Goal: Task Accomplishment & Management: Manage account settings

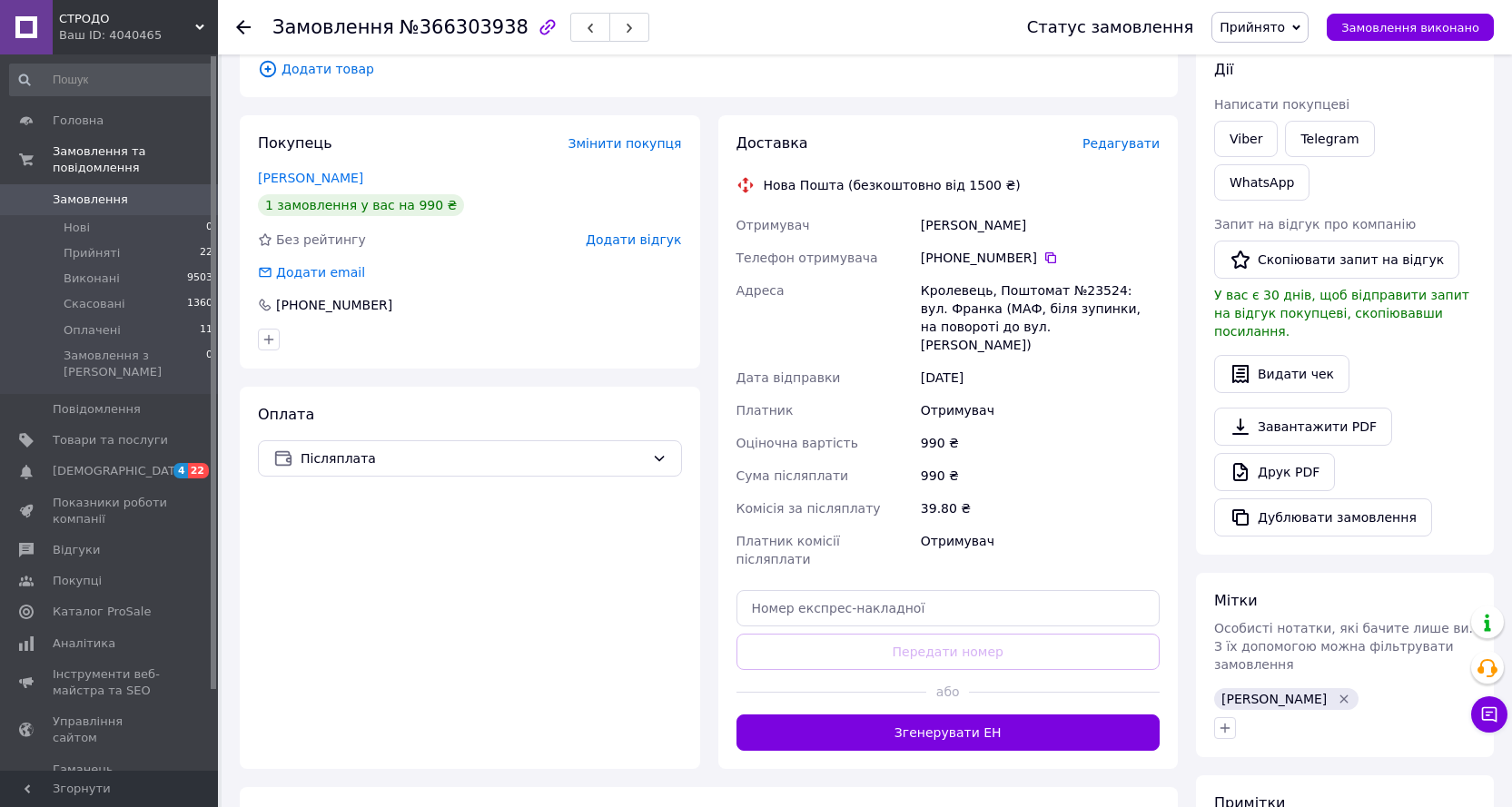
scroll to position [272, 0]
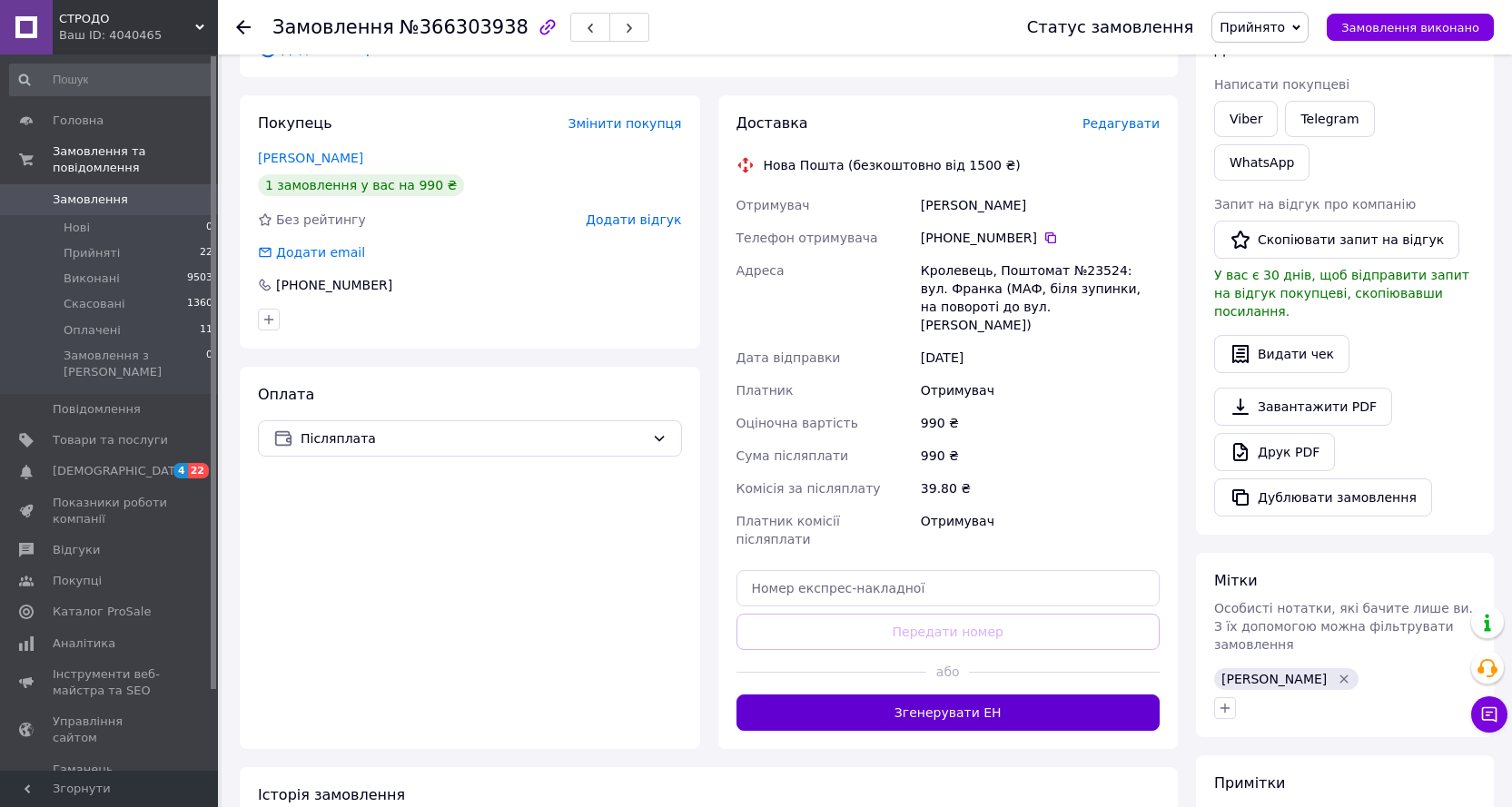
click at [982, 694] on button "Згенерувати ЕН" at bounding box center [948, 712] width 424 height 36
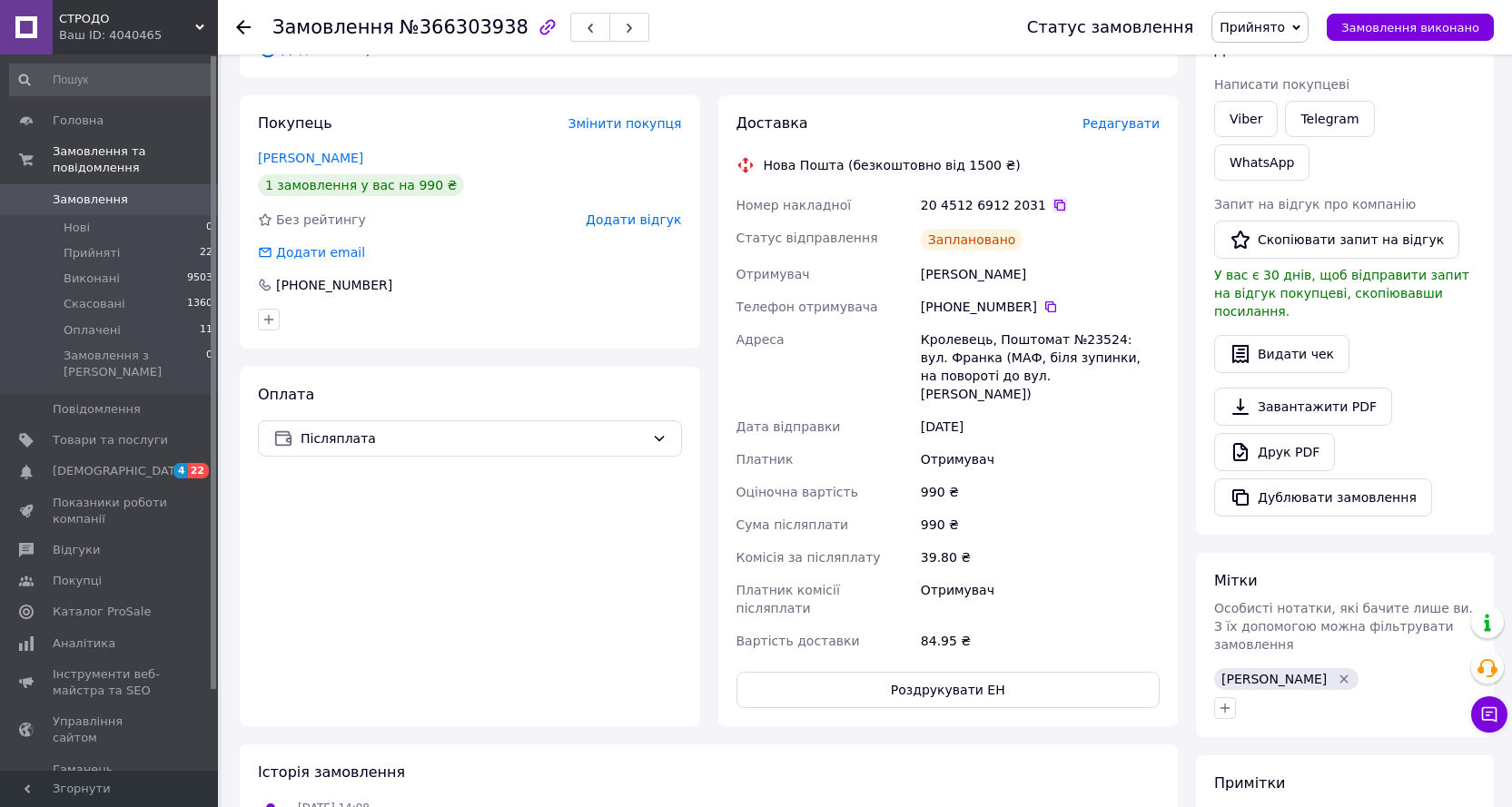
click at [1053, 204] on icon at bounding box center [1060, 205] width 15 height 15
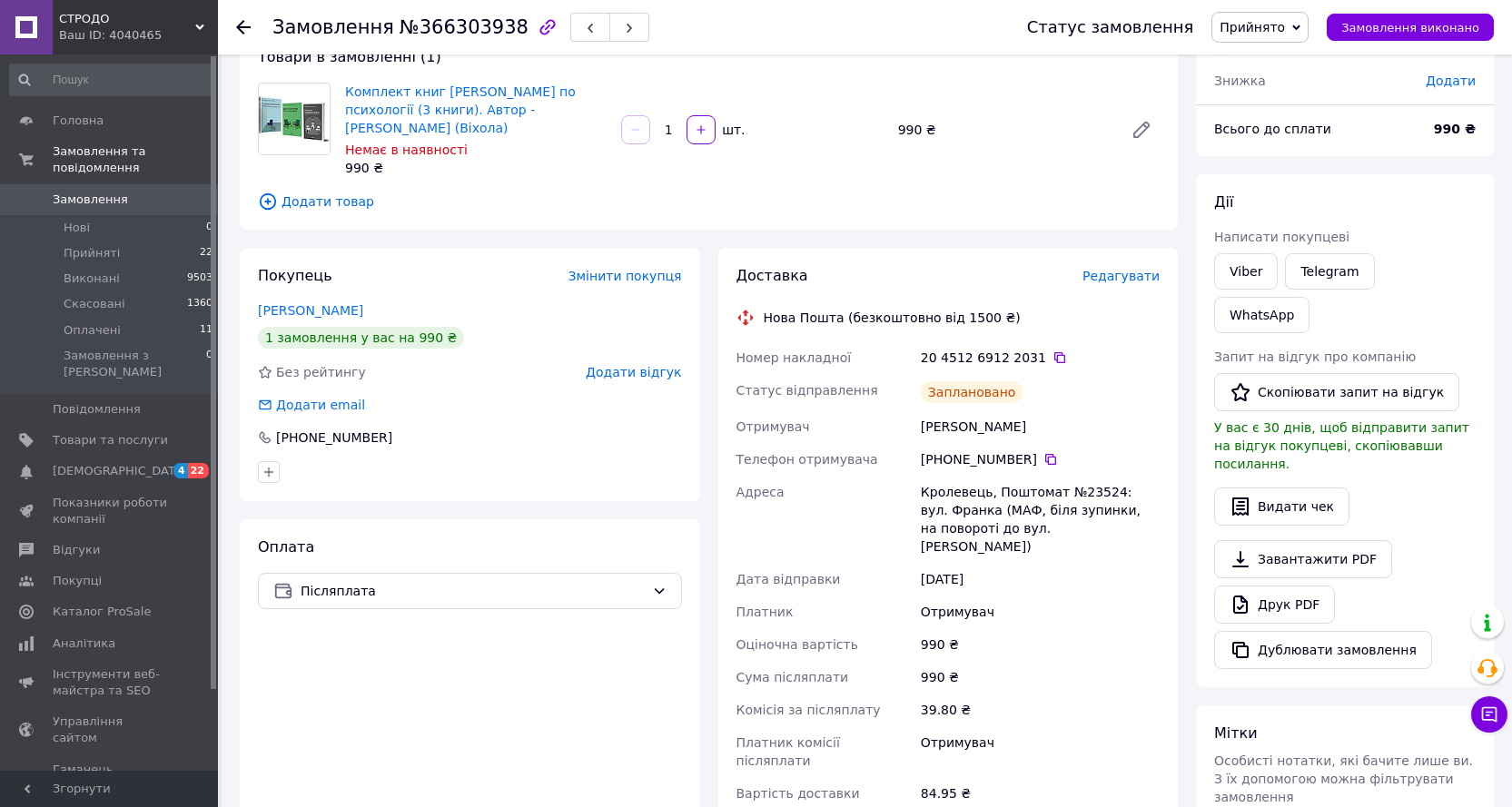
scroll to position [91, 0]
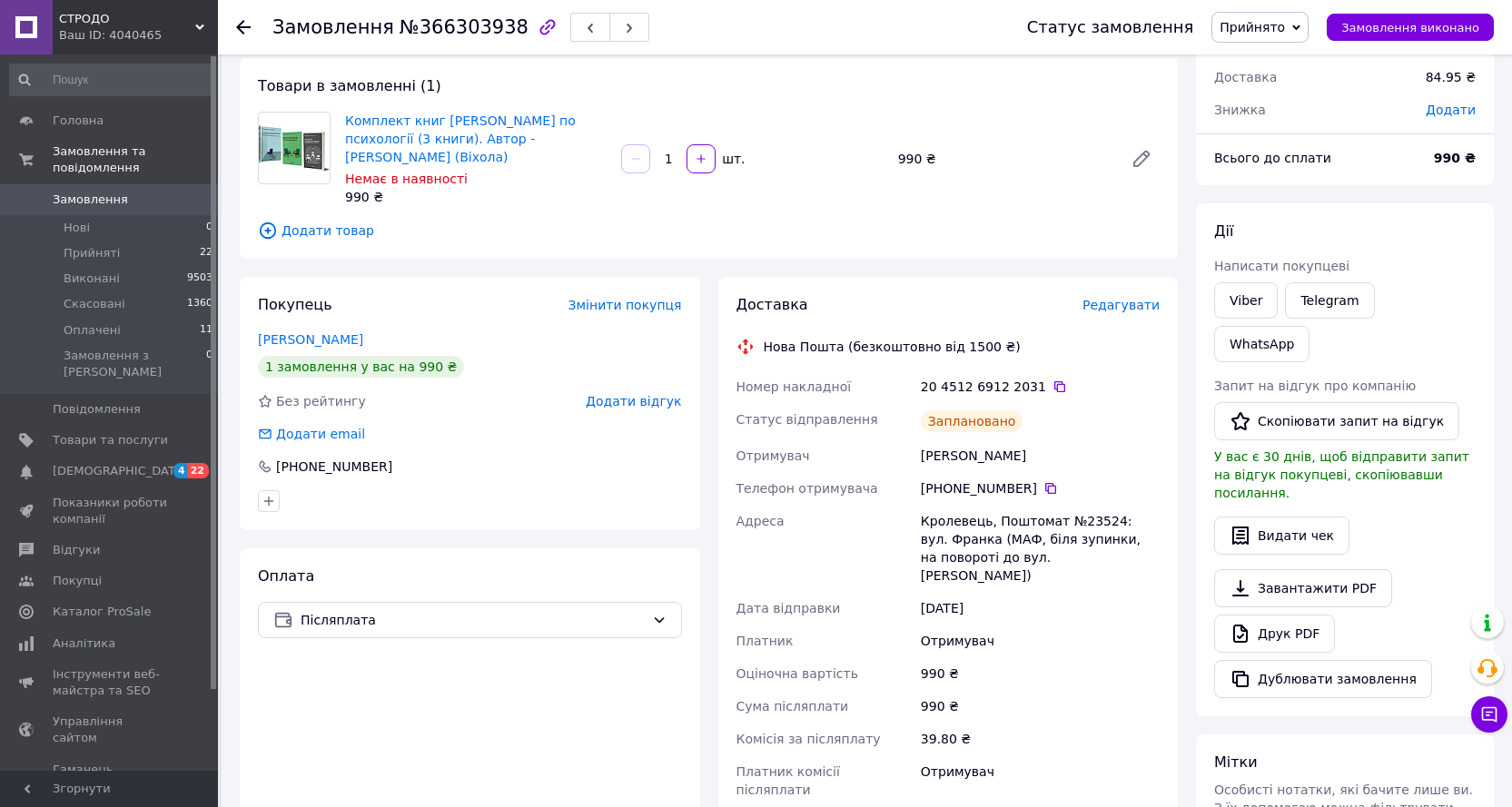
click at [447, 26] on span "№366303938" at bounding box center [463, 27] width 129 height 22
click at [447, 26] on span "№366303938" at bounding box center [463, 27] width 129 height 22
copy span "366303938"
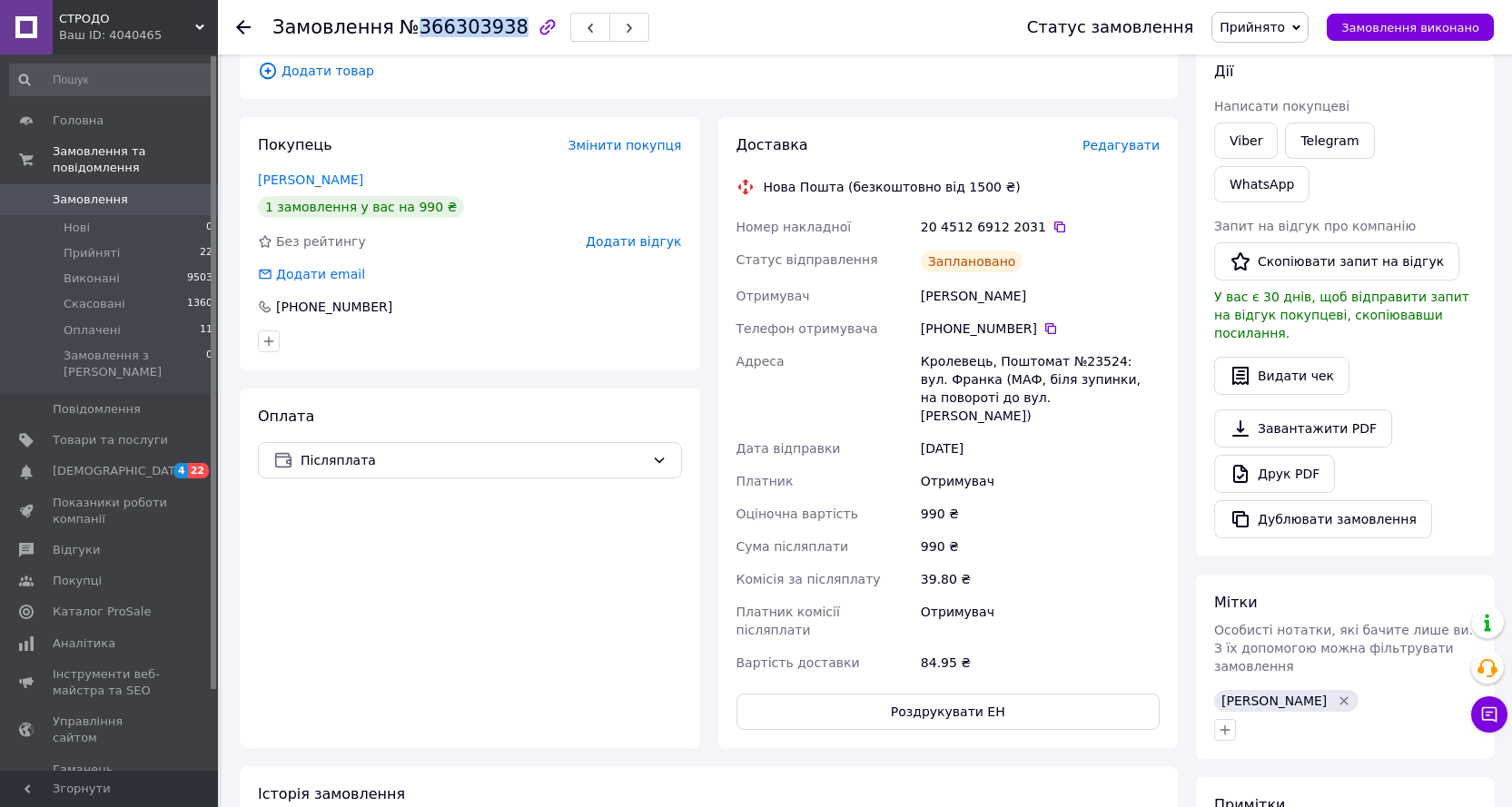
scroll to position [272, 0]
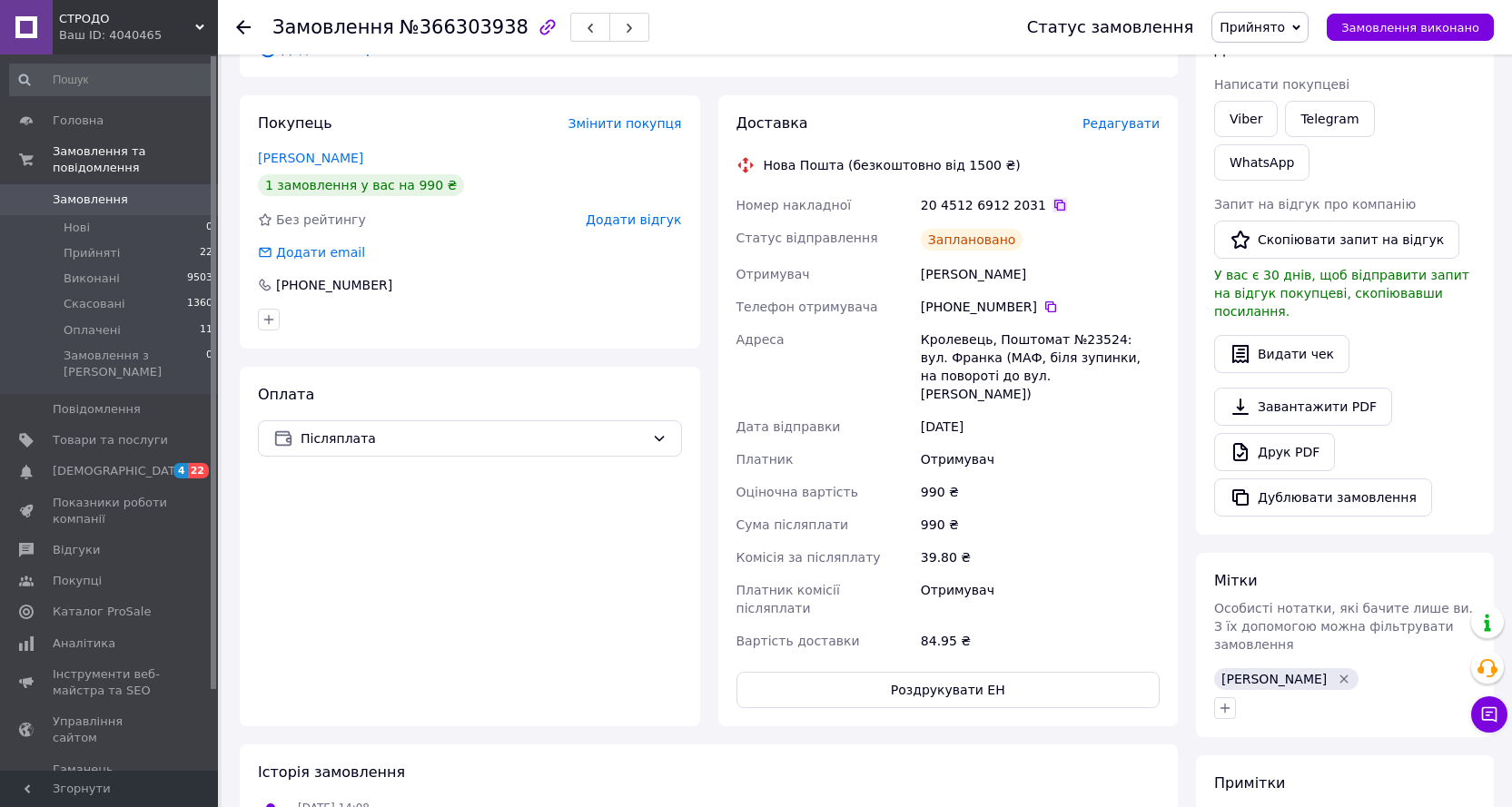
click at [1053, 198] on icon at bounding box center [1060, 205] width 15 height 15
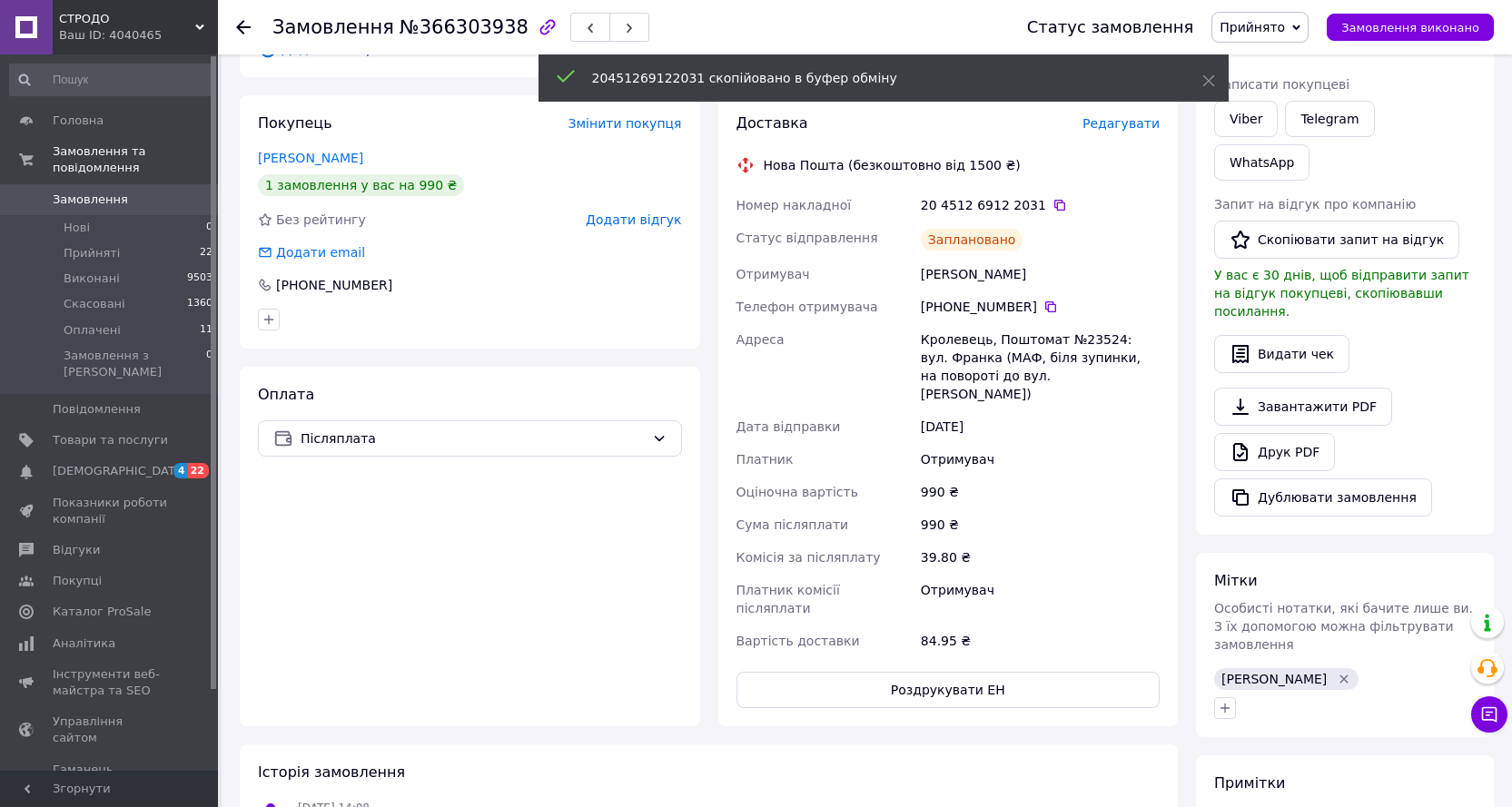
click at [454, 31] on span "№366303938" at bounding box center [463, 27] width 129 height 22
copy span "366303938"
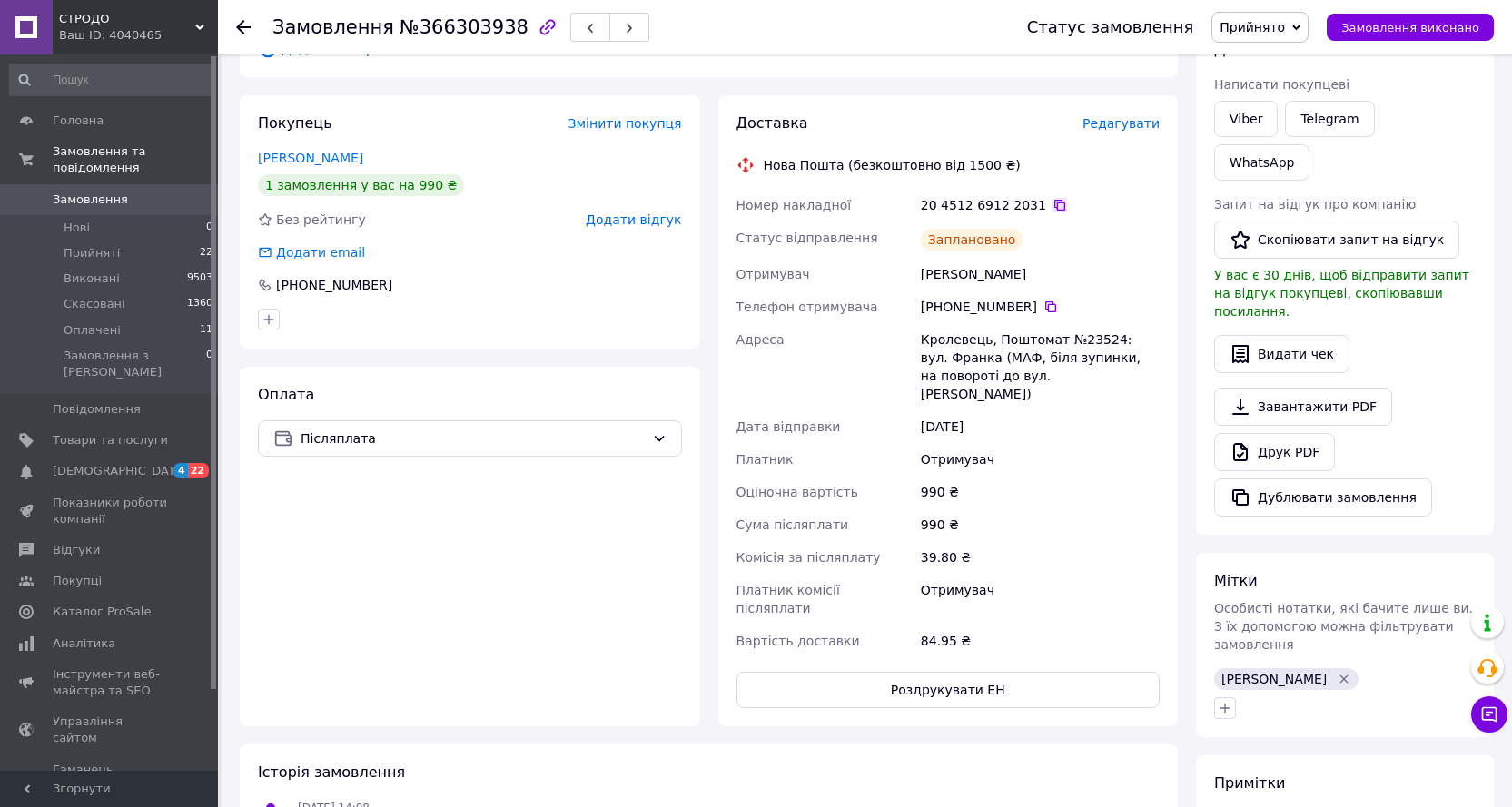
click at [1054, 203] on icon at bounding box center [1060, 205] width 11 height 11
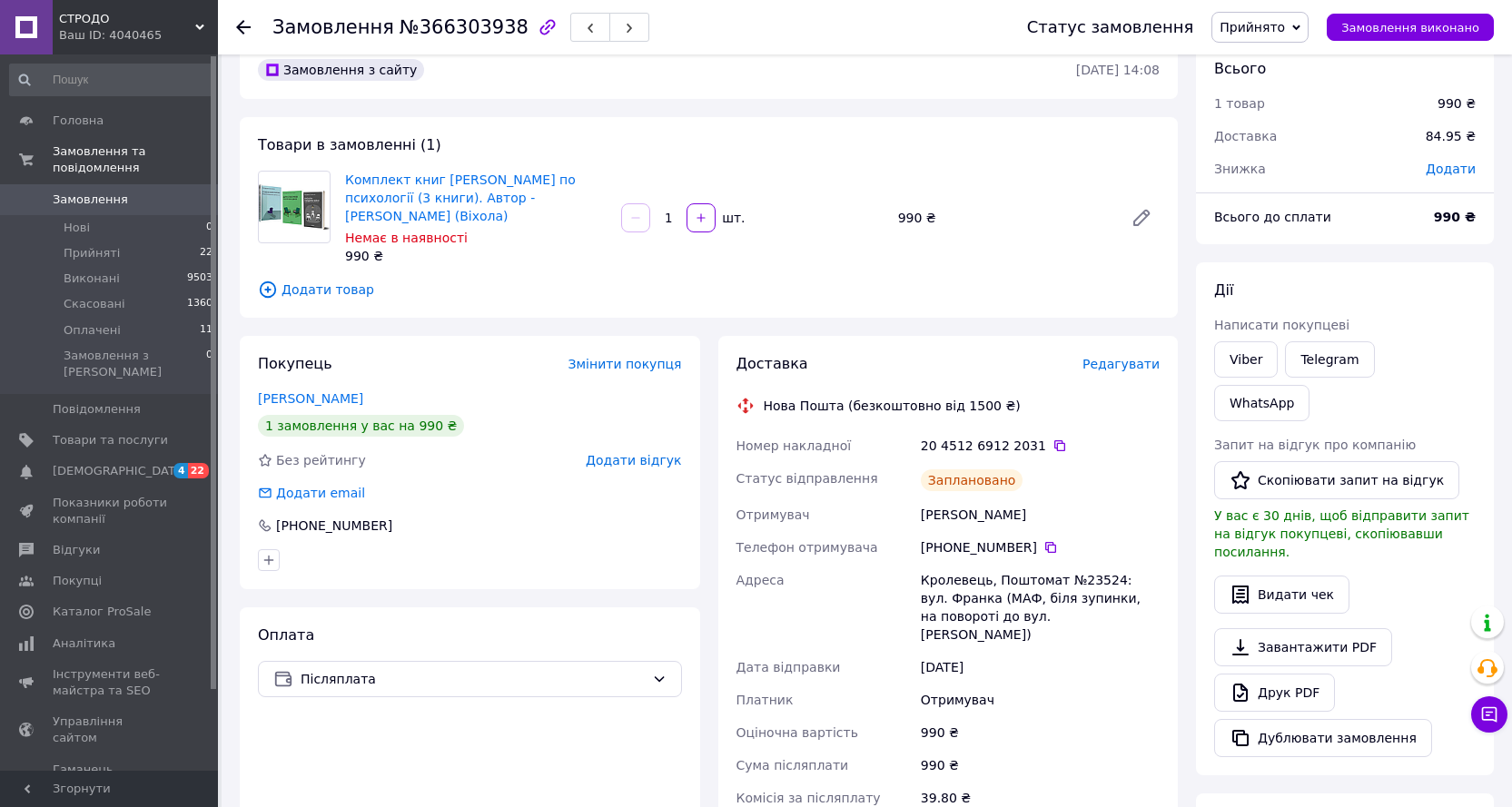
scroll to position [0, 0]
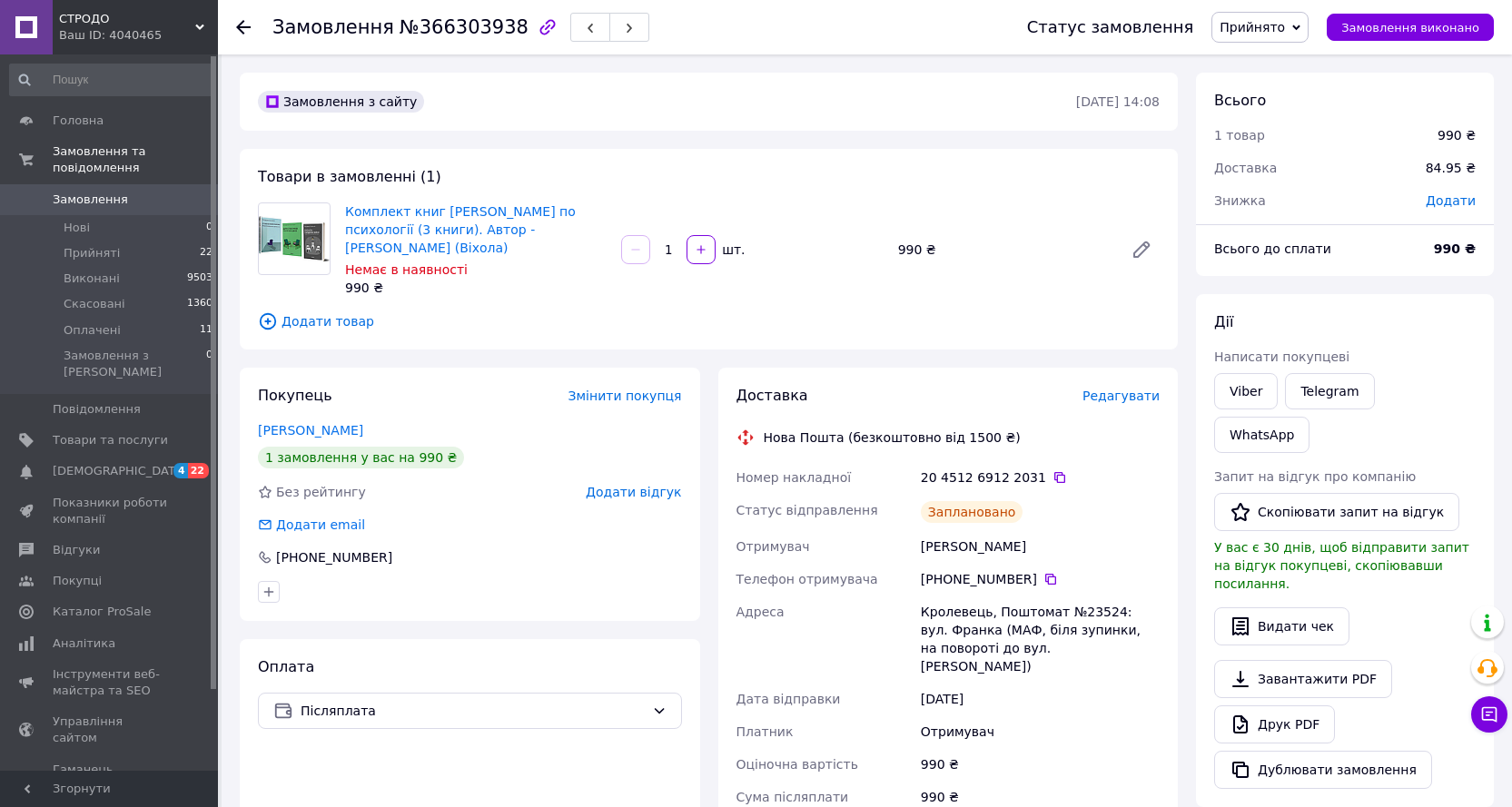
click at [252, 31] on div at bounding box center [254, 27] width 36 height 55
click at [242, 24] on use at bounding box center [243, 27] width 15 height 15
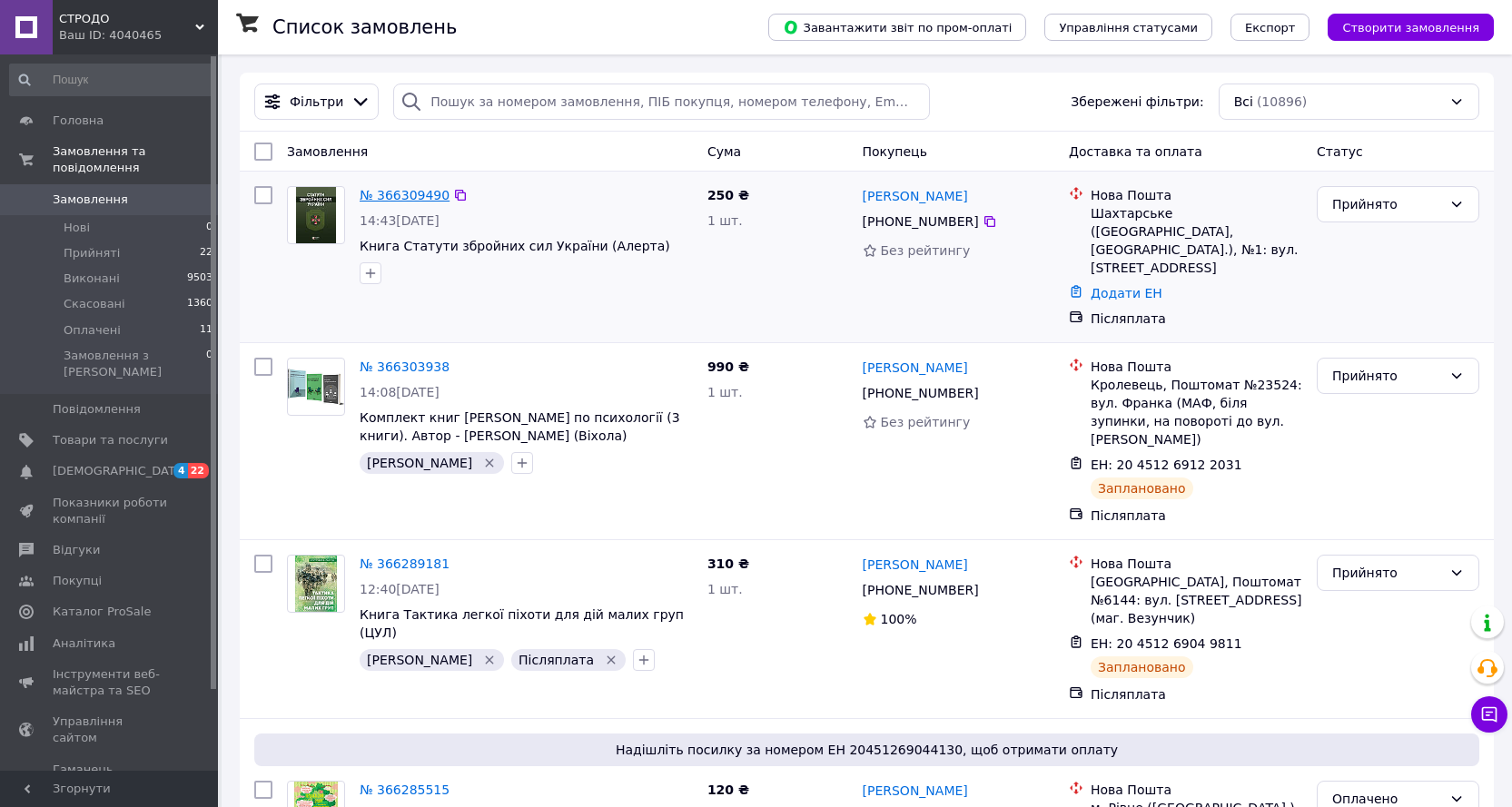
click at [399, 193] on link "№ 366309490" at bounding box center [405, 195] width 90 height 15
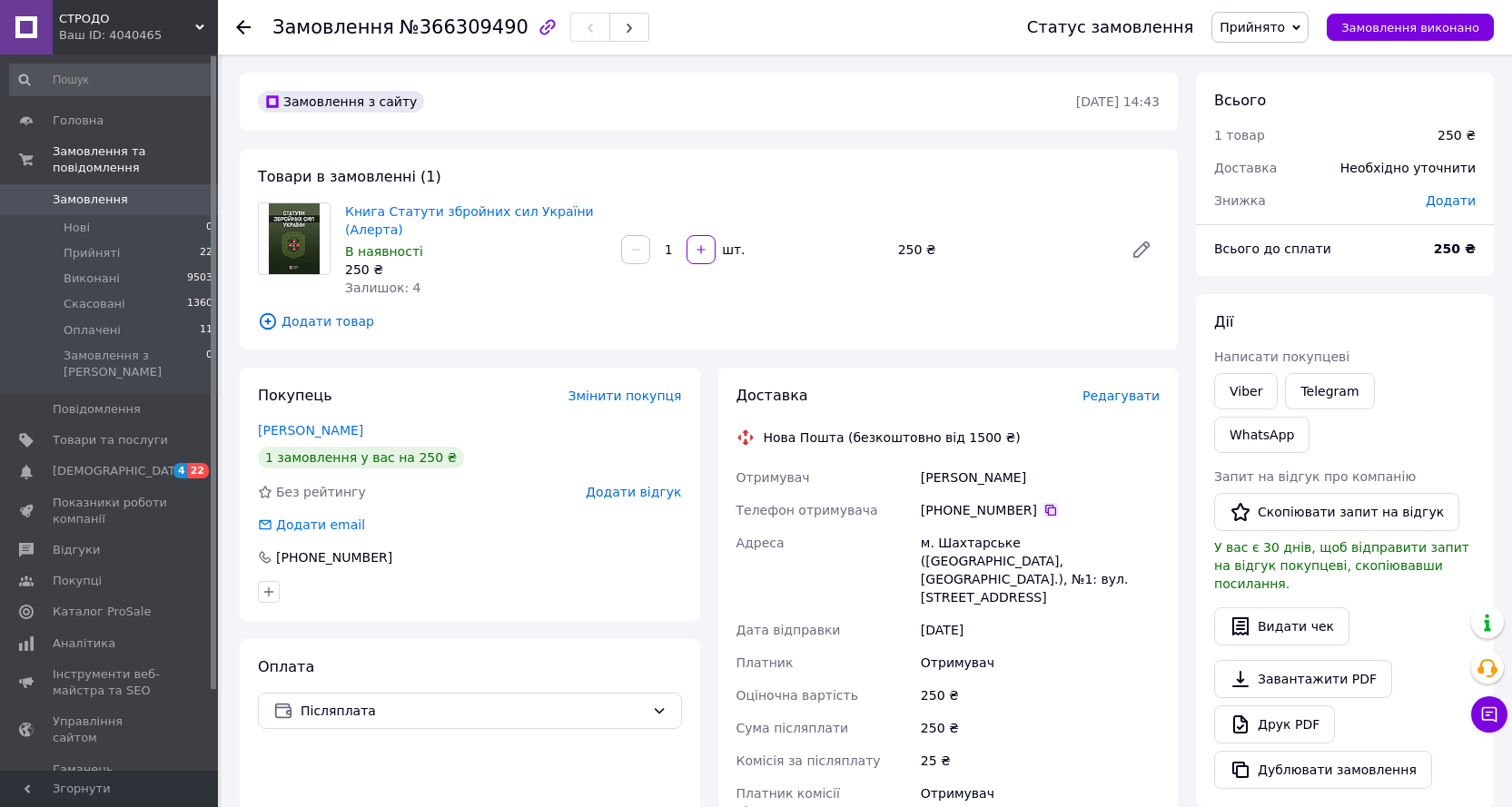
click at [1046, 510] on icon at bounding box center [1051, 510] width 15 height 15
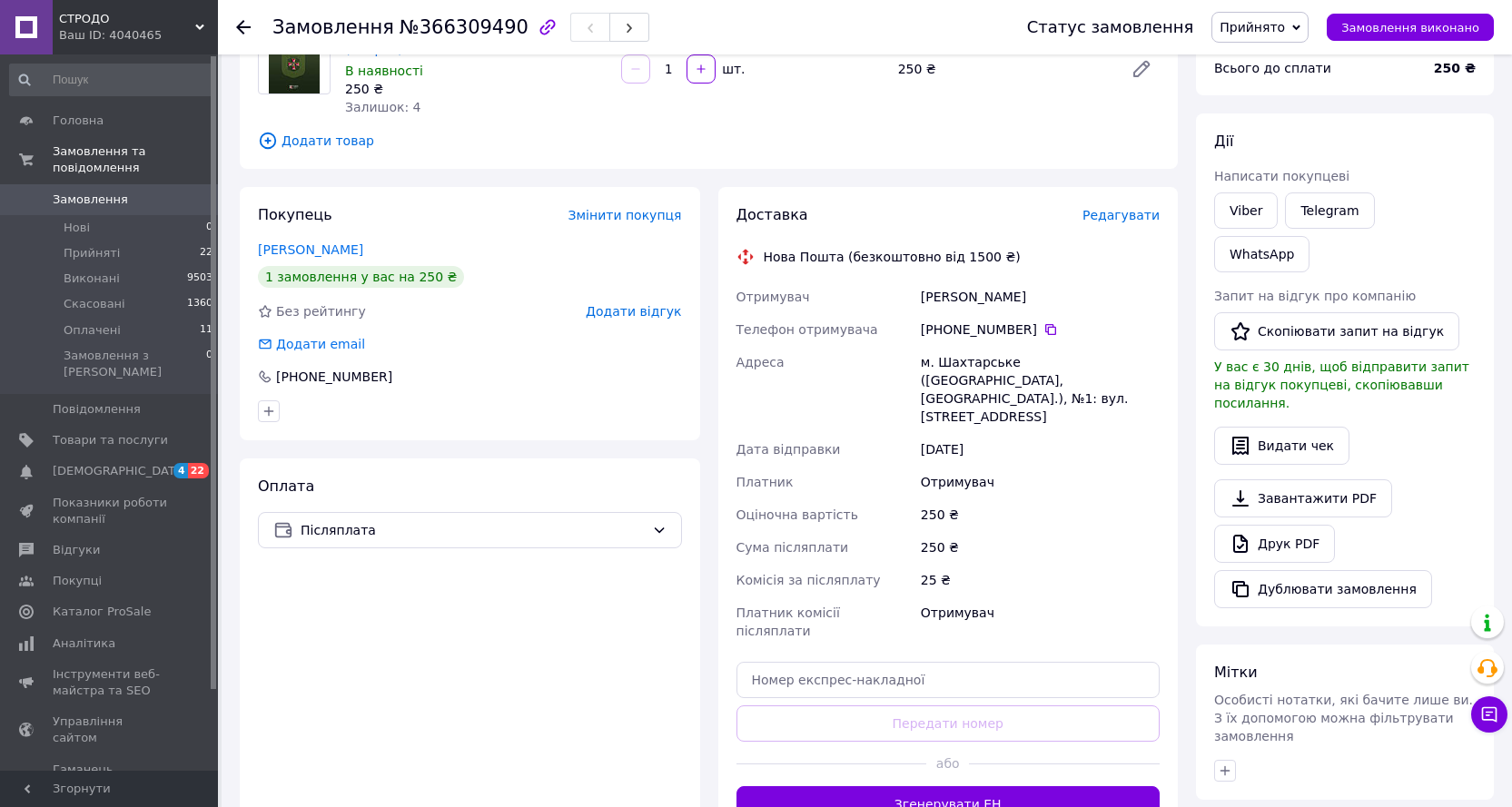
scroll to position [181, 0]
click at [1226, 762] on icon "button" at bounding box center [1225, 770] width 15 height 15
type input "[PERSON_NAME]"
checkbox input "true"
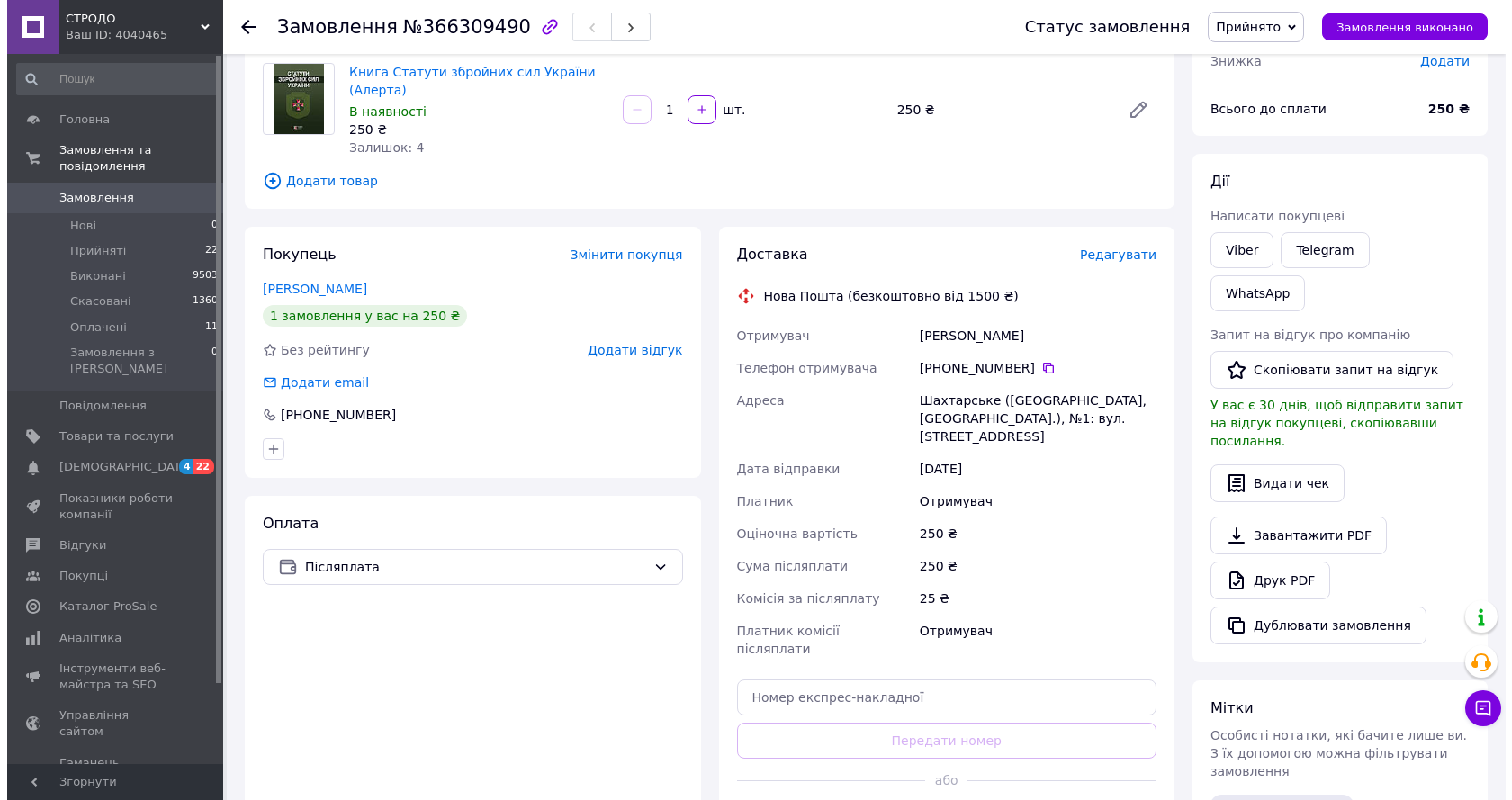
scroll to position [135, 0]
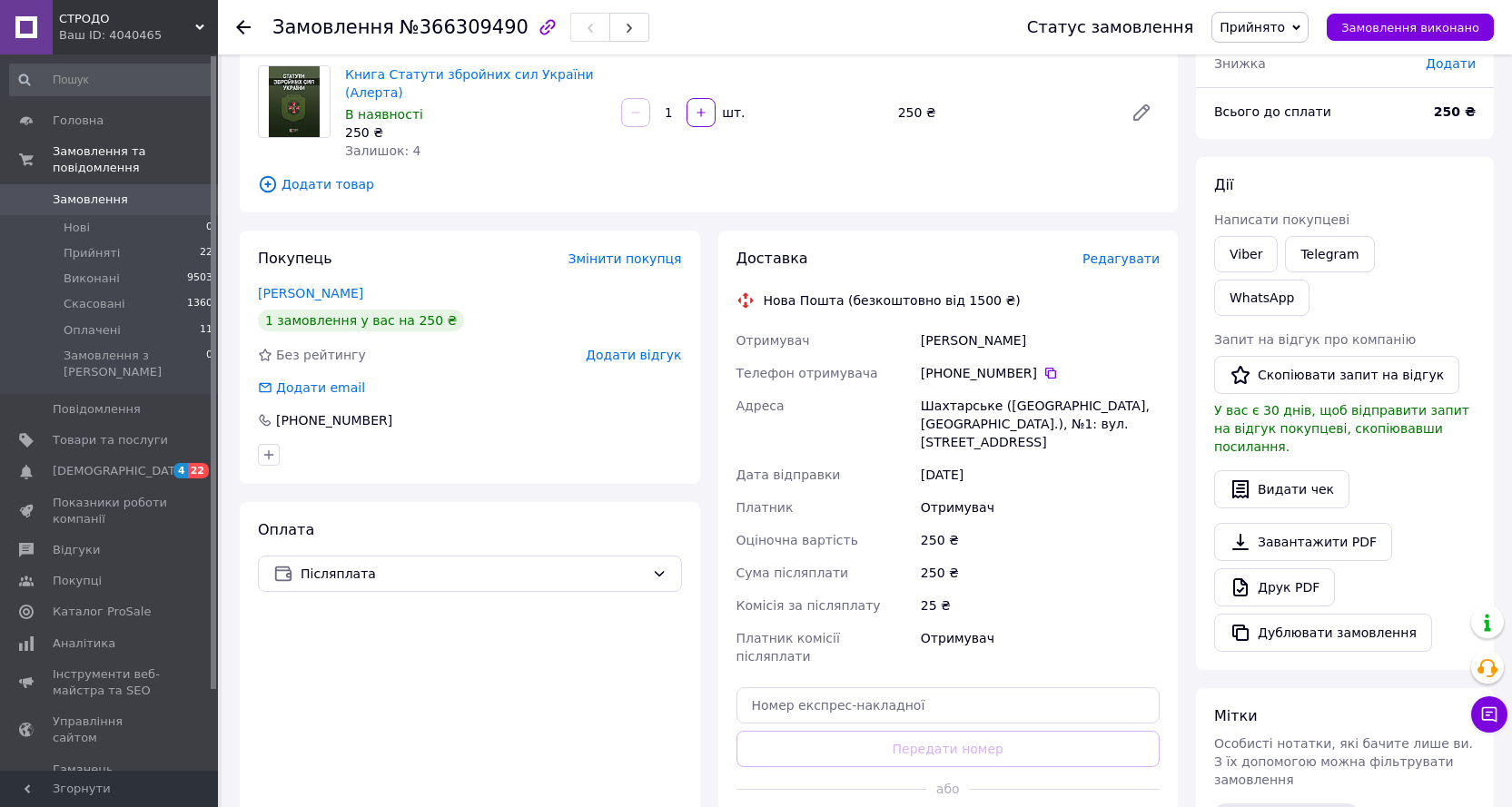
click at [1150, 266] on span "Редагувати" at bounding box center [1121, 259] width 77 height 15
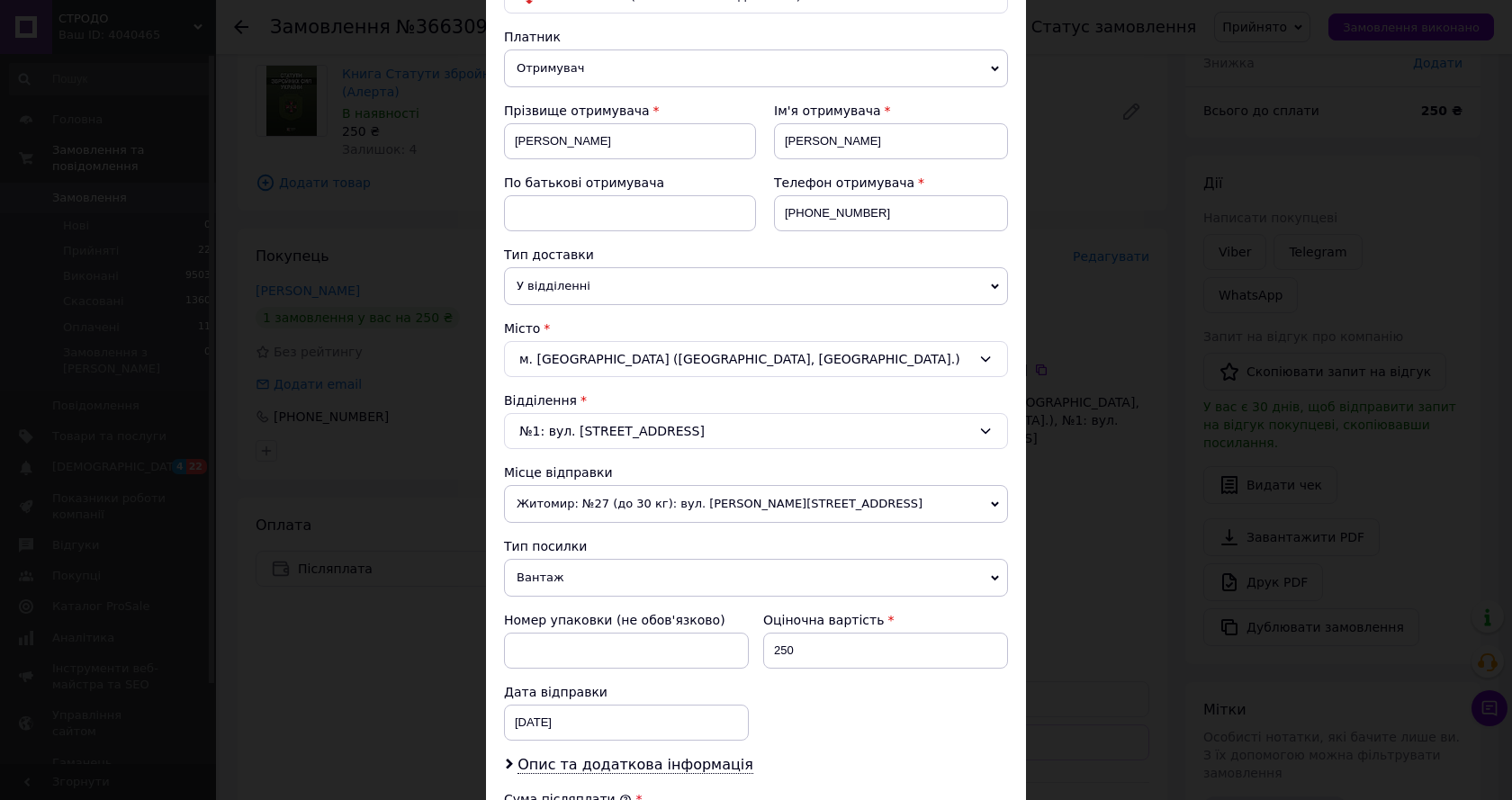
scroll to position [270, 0]
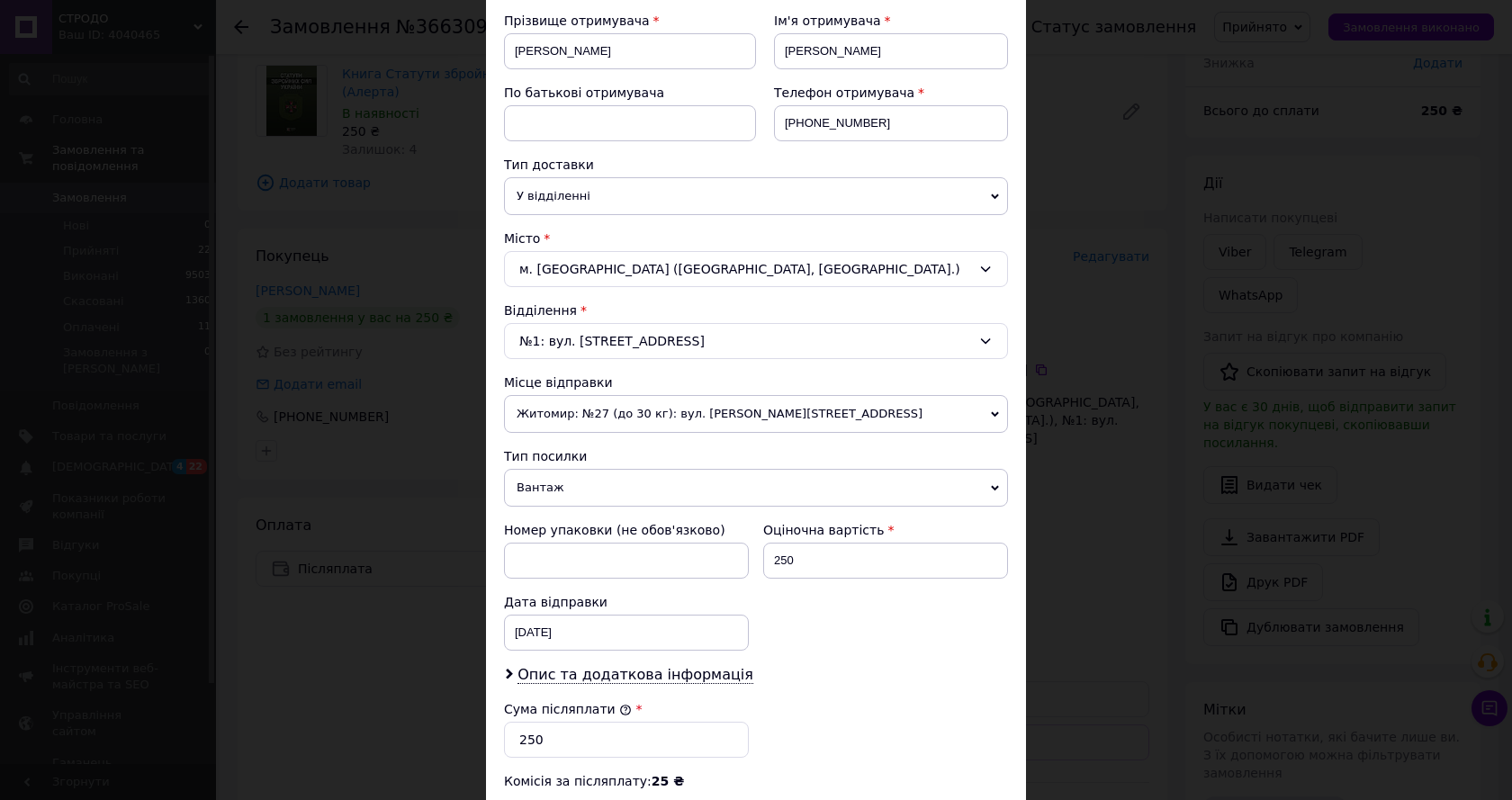
click at [665, 405] on span "Житомир: №27 (до 30 кг): вул. [PERSON_NAME][STREET_ADDRESS]" at bounding box center [756, 414] width 504 height 38
click at [826, 399] on span "Житомир: №27 (до 30 кг): вул. [PERSON_NAME][STREET_ADDRESS]" at bounding box center [756, 414] width 504 height 38
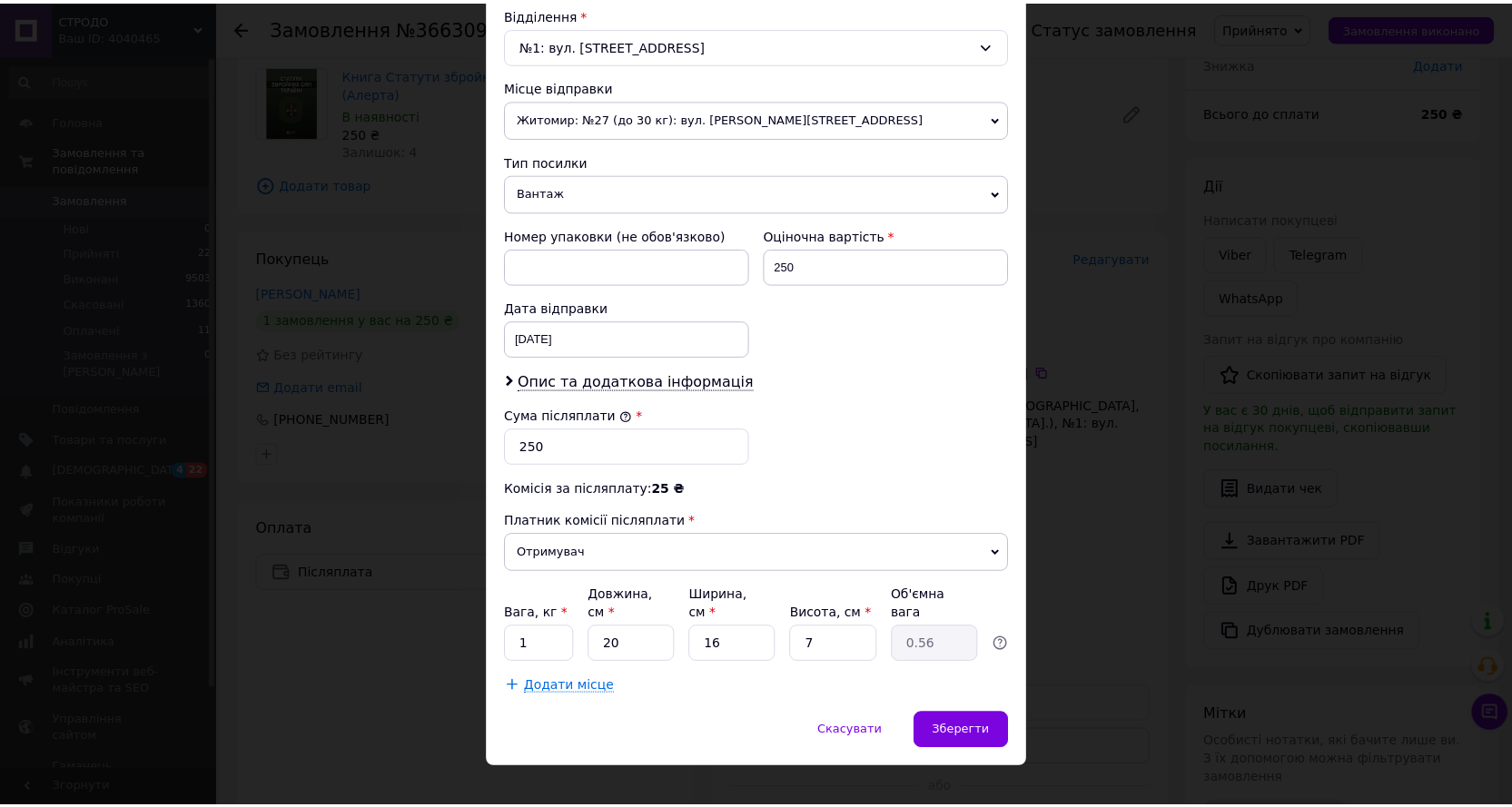
scroll to position [578, 0]
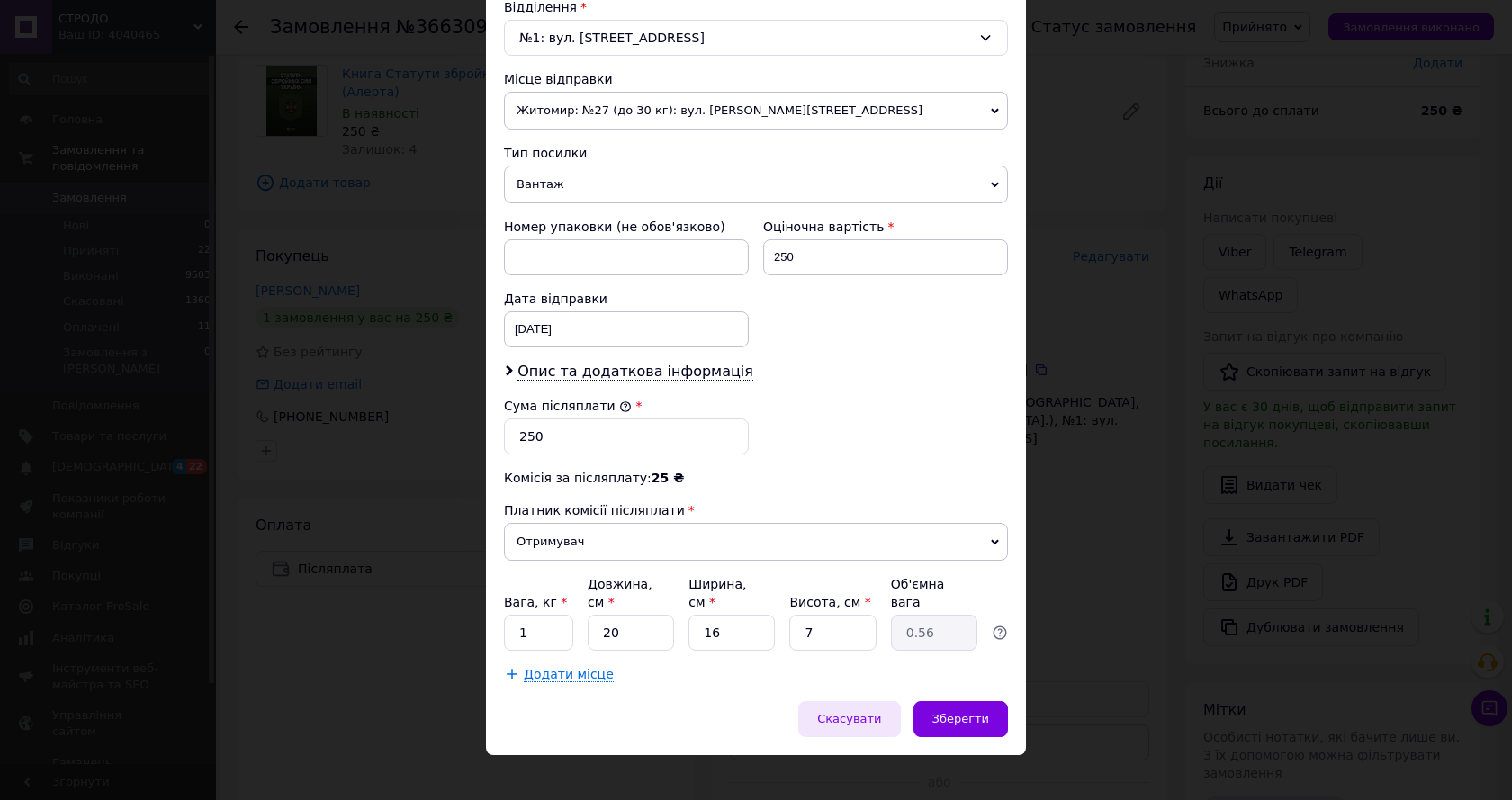
click at [861, 712] on span "Скасувати" at bounding box center [849, 718] width 64 height 14
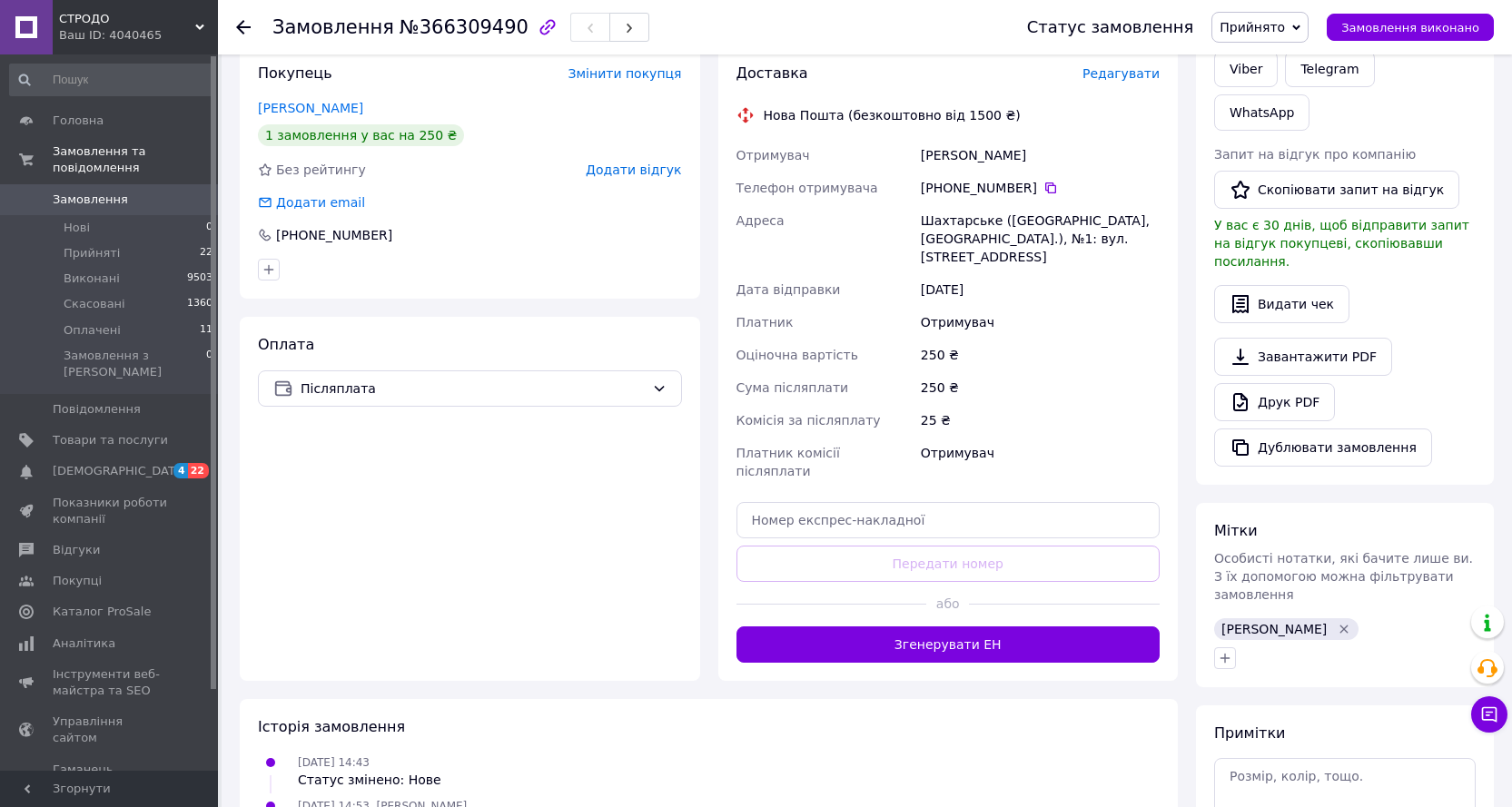
scroll to position [319, 0]
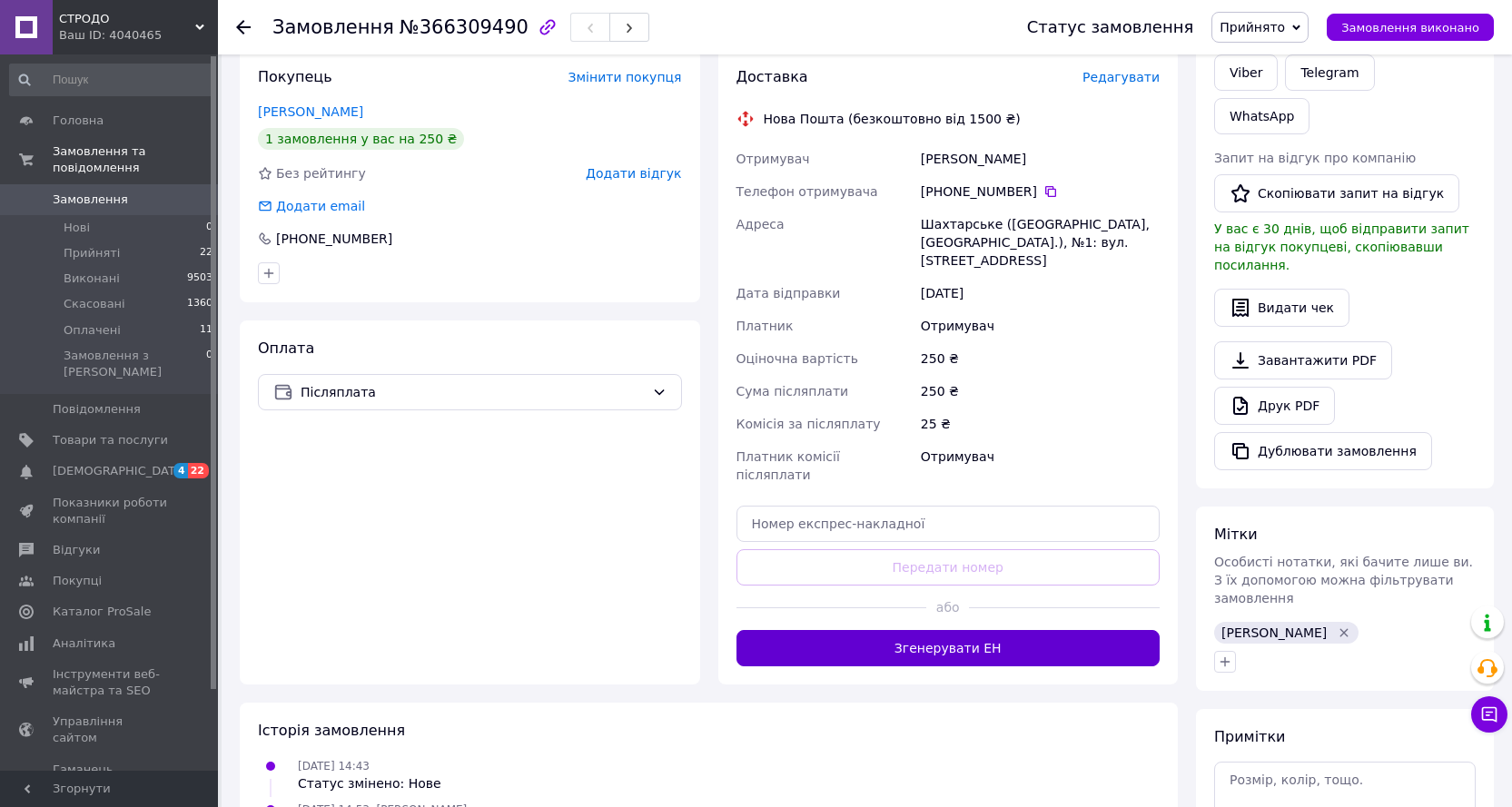
click at [989, 629] on button "Згенерувати ЕН" at bounding box center [948, 648] width 424 height 36
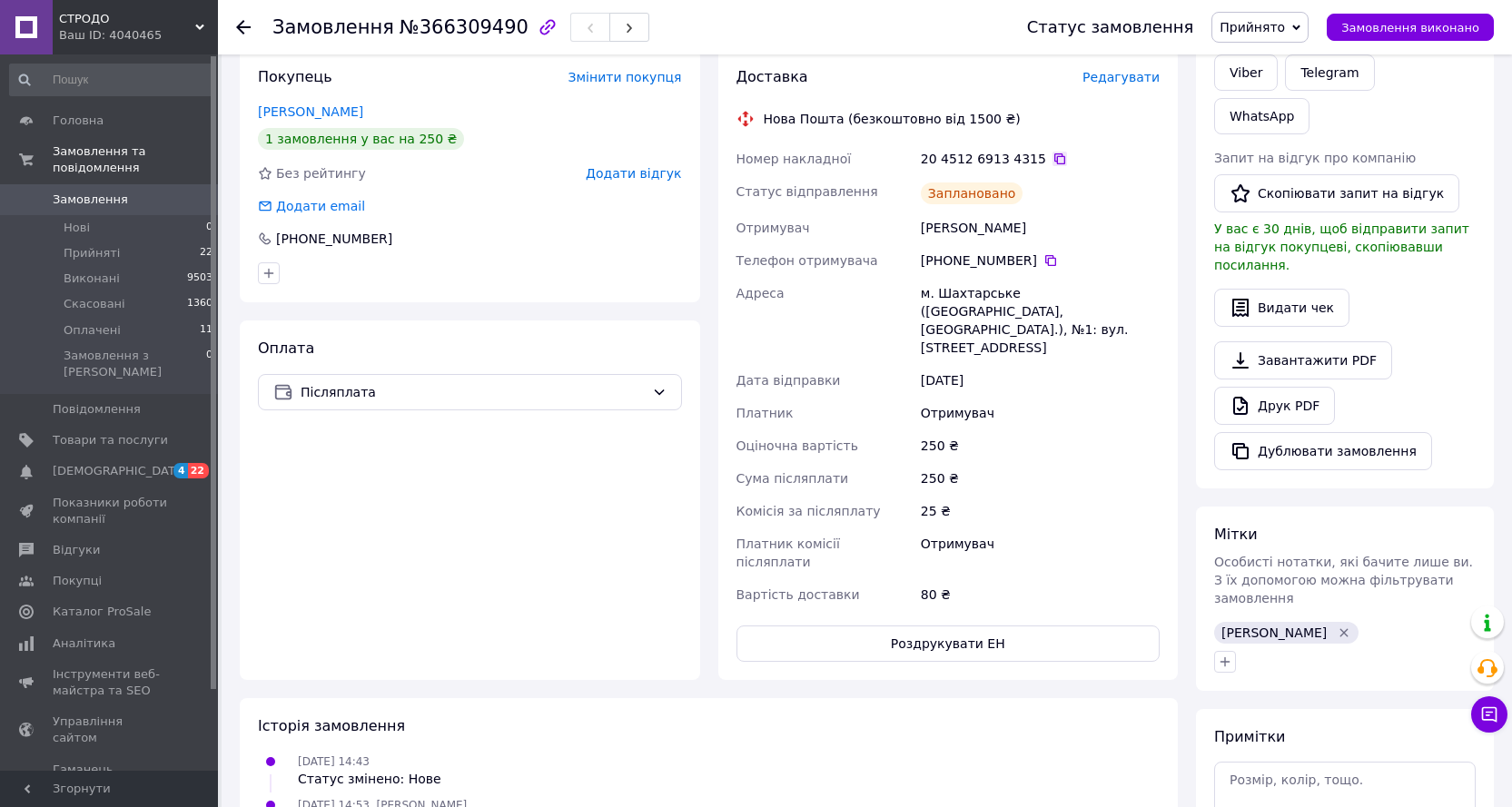
click at [1053, 164] on icon at bounding box center [1060, 158] width 15 height 15
click at [1053, 156] on icon at bounding box center [1060, 158] width 15 height 15
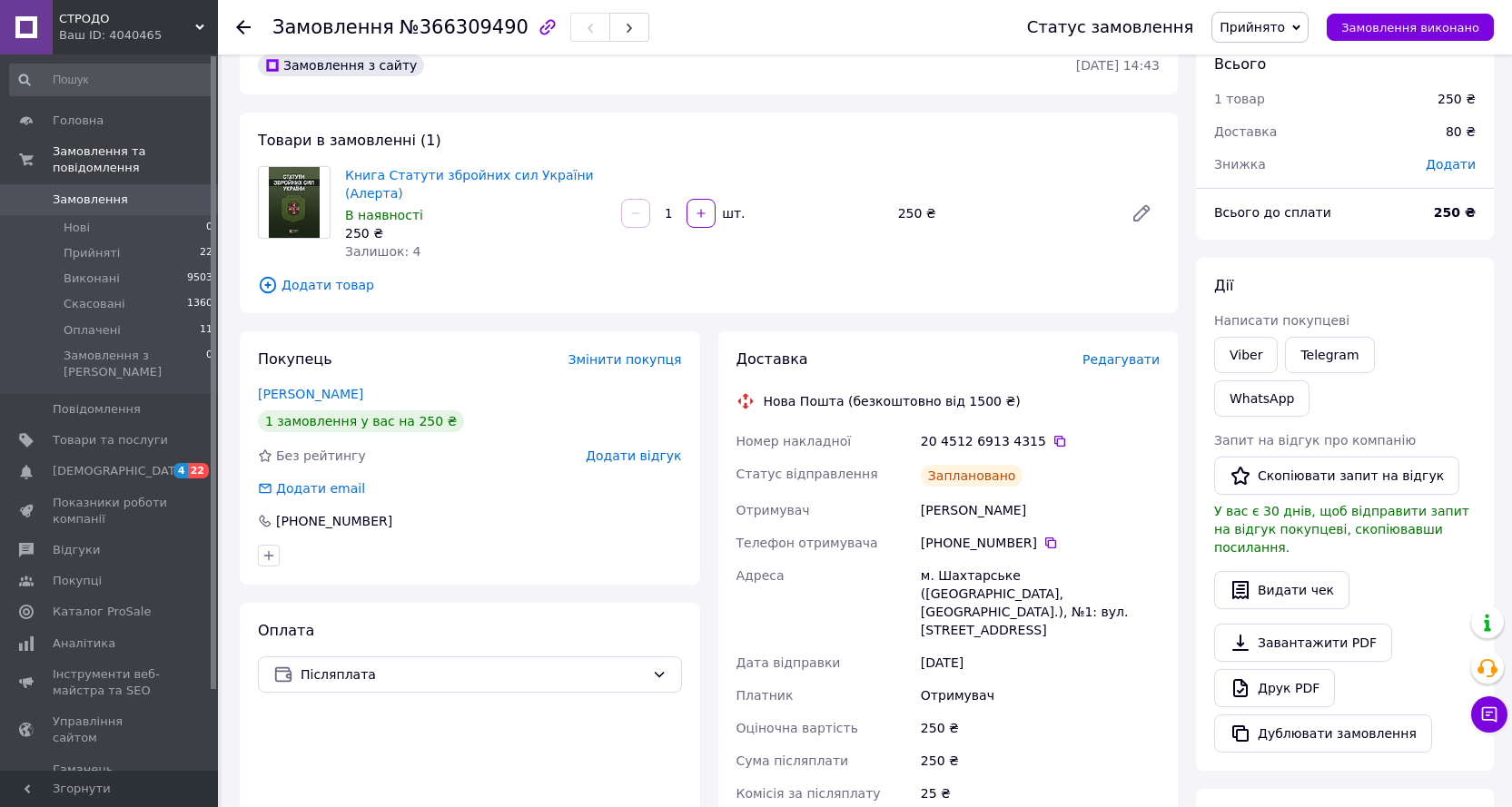
scroll to position [0, 0]
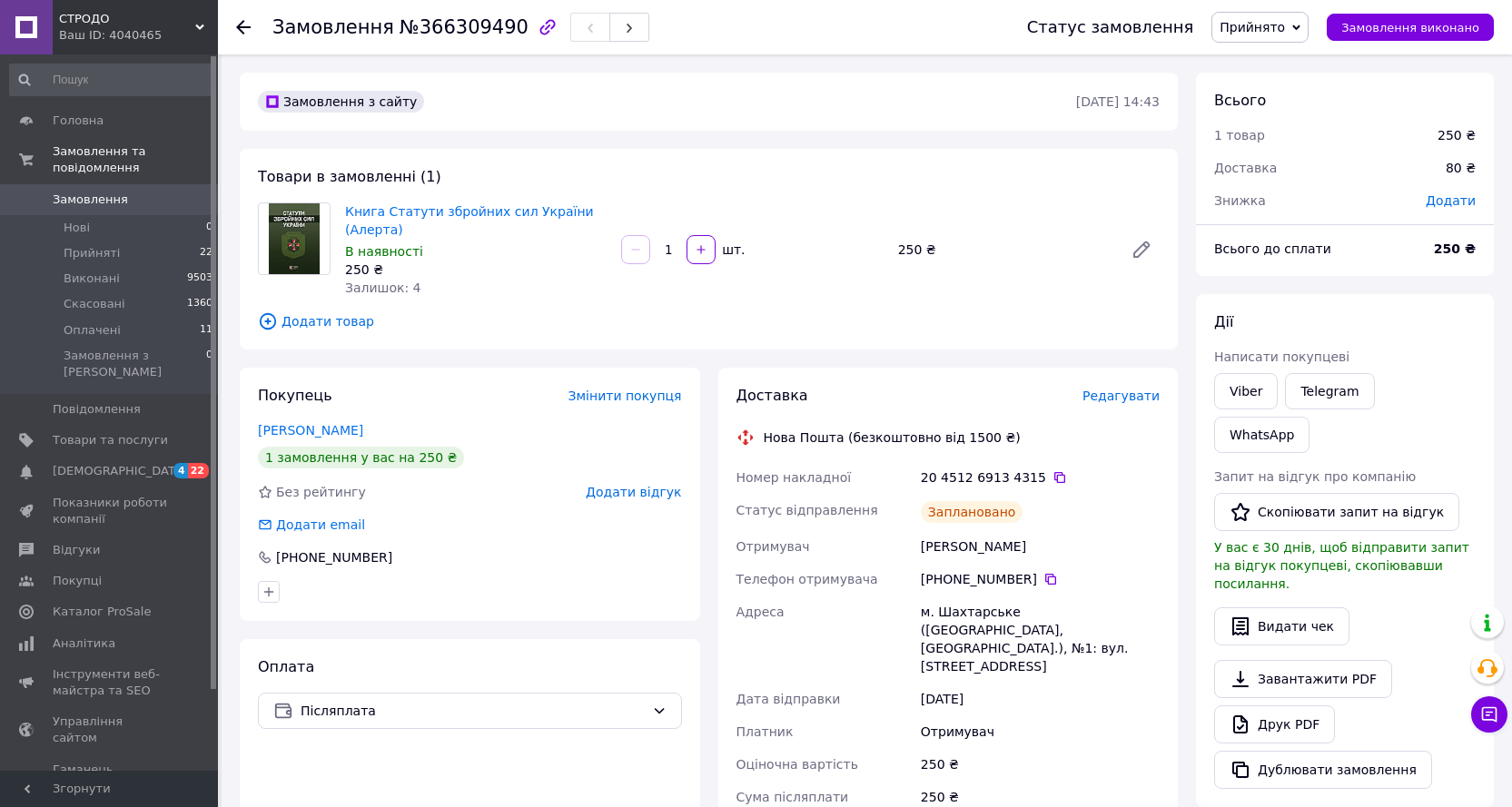
click at [436, 31] on span "№366309490" at bounding box center [463, 27] width 129 height 22
copy span "366309490"
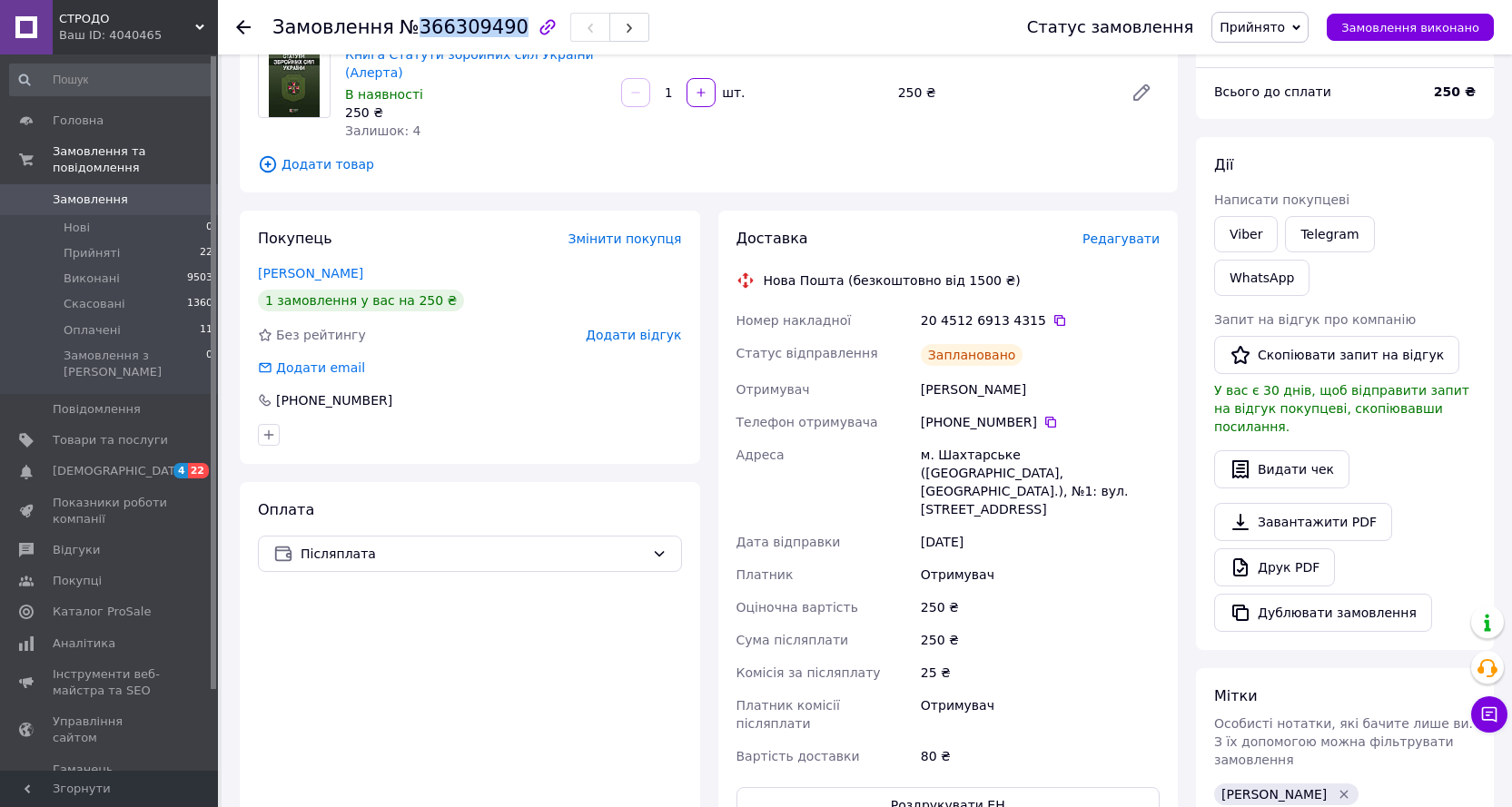
scroll to position [181, 0]
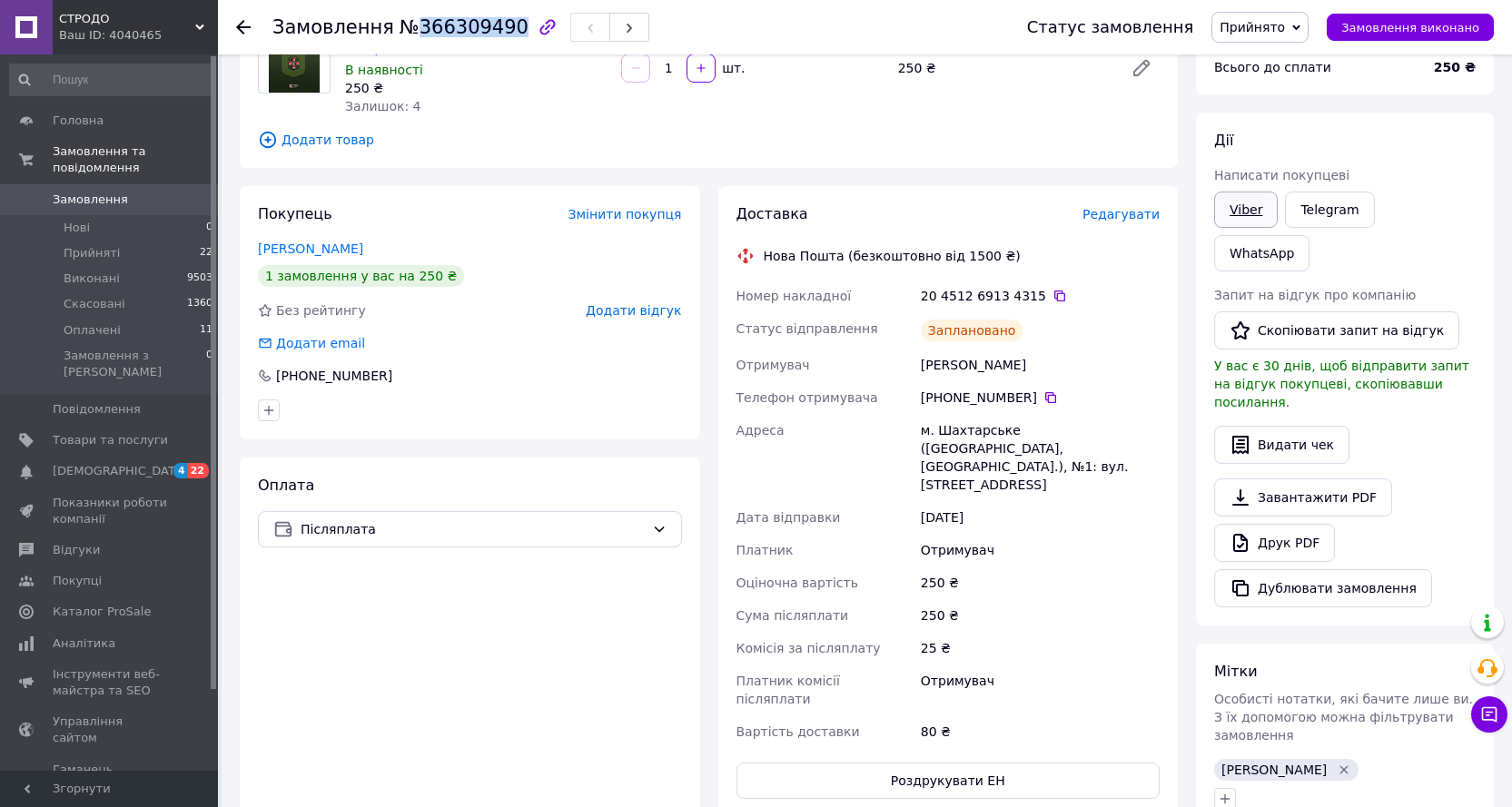
click at [1247, 209] on link "Viber" at bounding box center [1246, 209] width 64 height 36
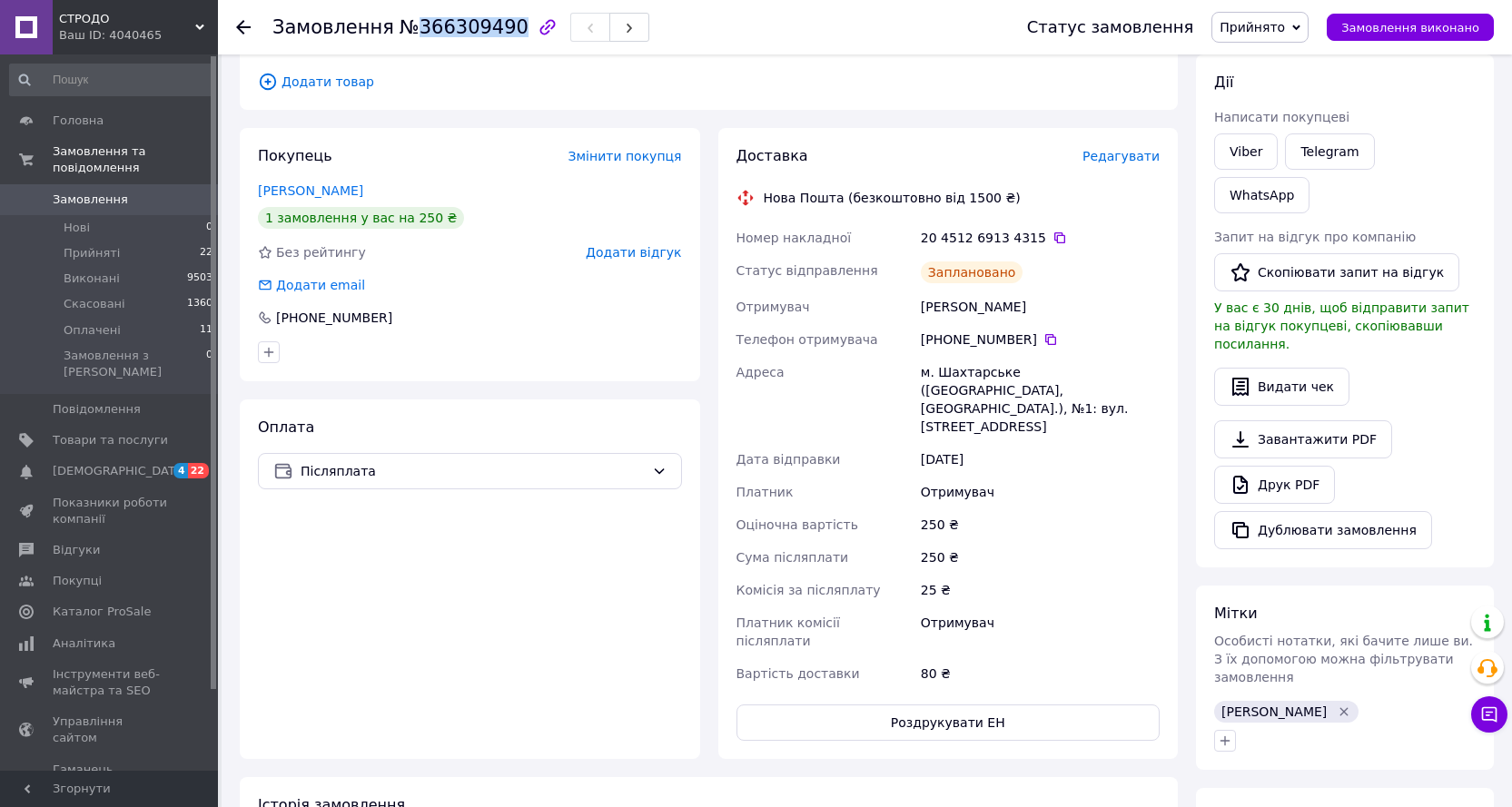
scroll to position [272, 0]
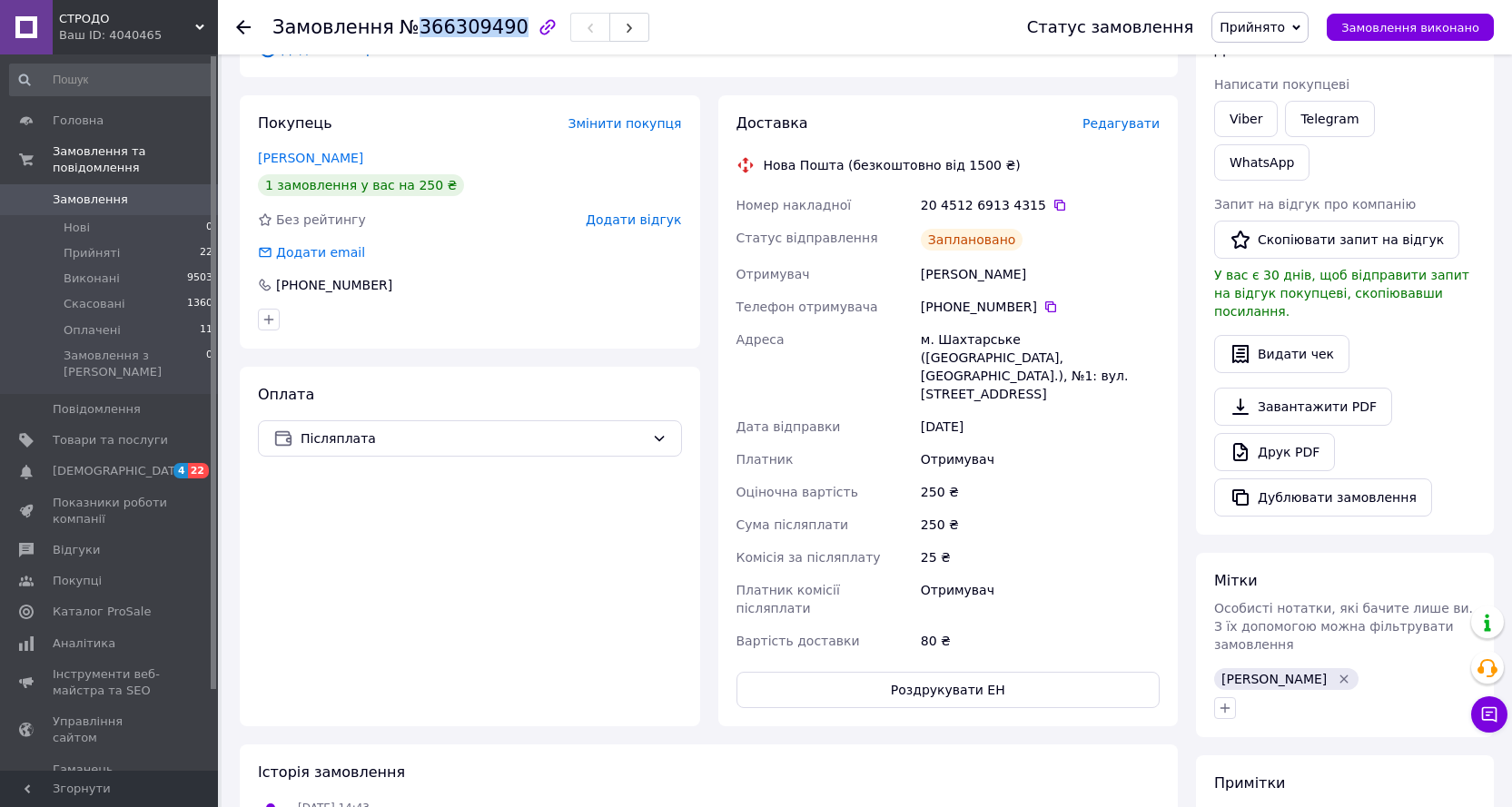
click at [469, 36] on span "№366309490" at bounding box center [463, 27] width 129 height 22
click at [465, 33] on span "№366309490" at bounding box center [463, 27] width 129 height 22
click at [464, 32] on span "№366309490" at bounding box center [463, 27] width 129 height 22
copy span "366309490"
click at [1053, 204] on icon at bounding box center [1060, 205] width 15 height 15
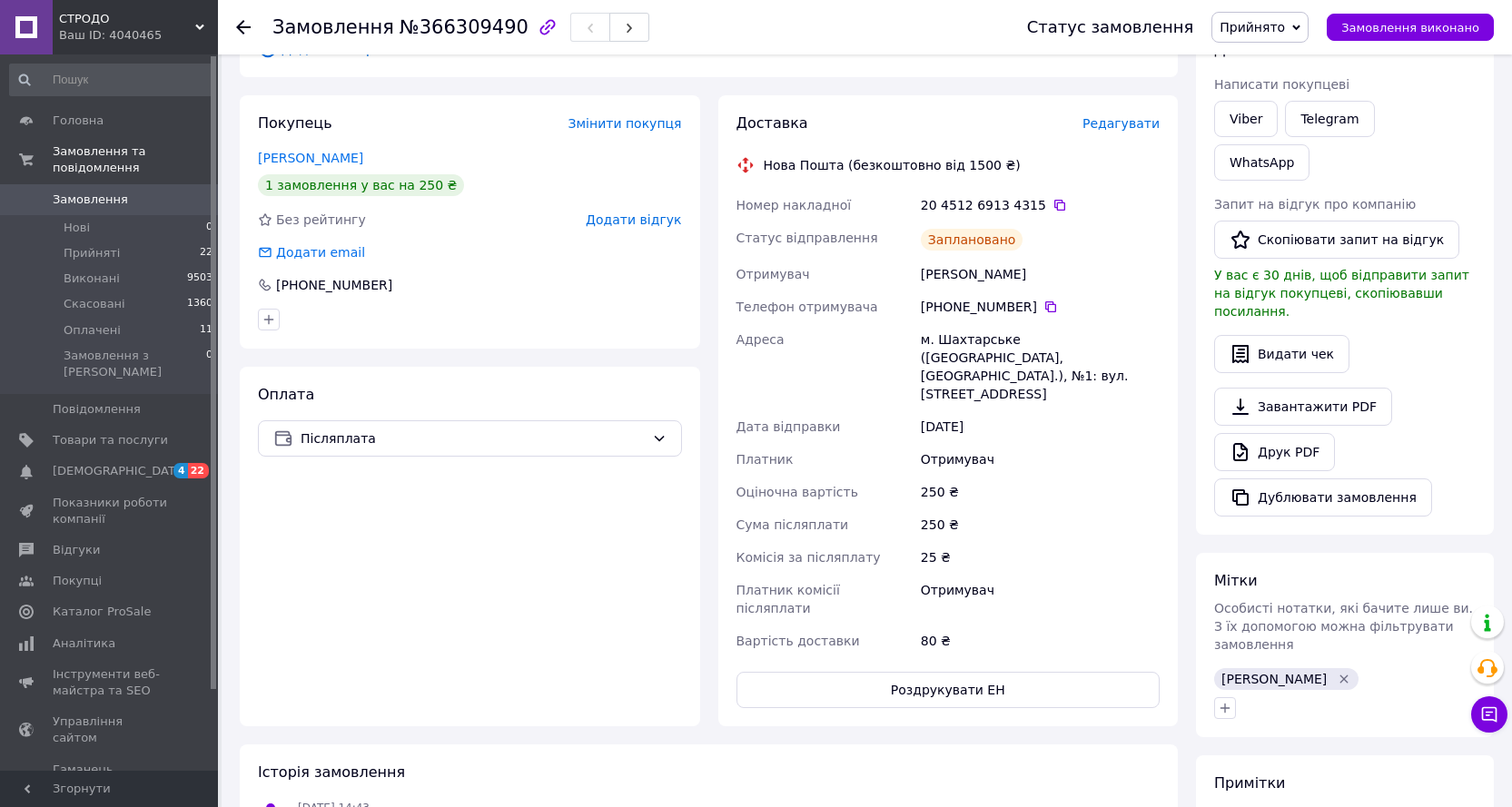
click at [238, 517] on div "Покупець Змінити покупця Харченко Андрій 1 замовлення у вас на 250 ₴ Без рейтин…" at bounding box center [469, 411] width 478 height 630
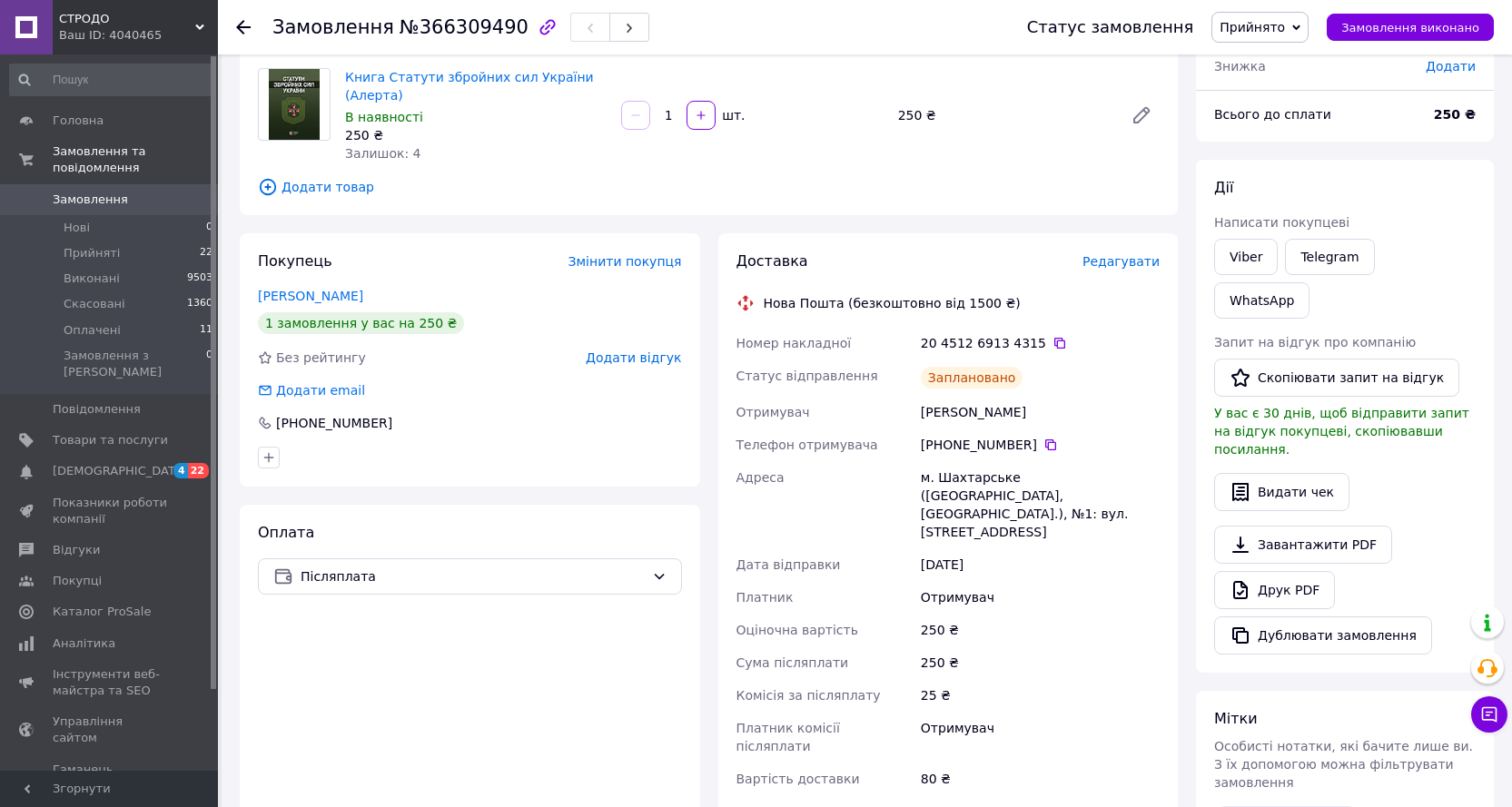
scroll to position [181, 0]
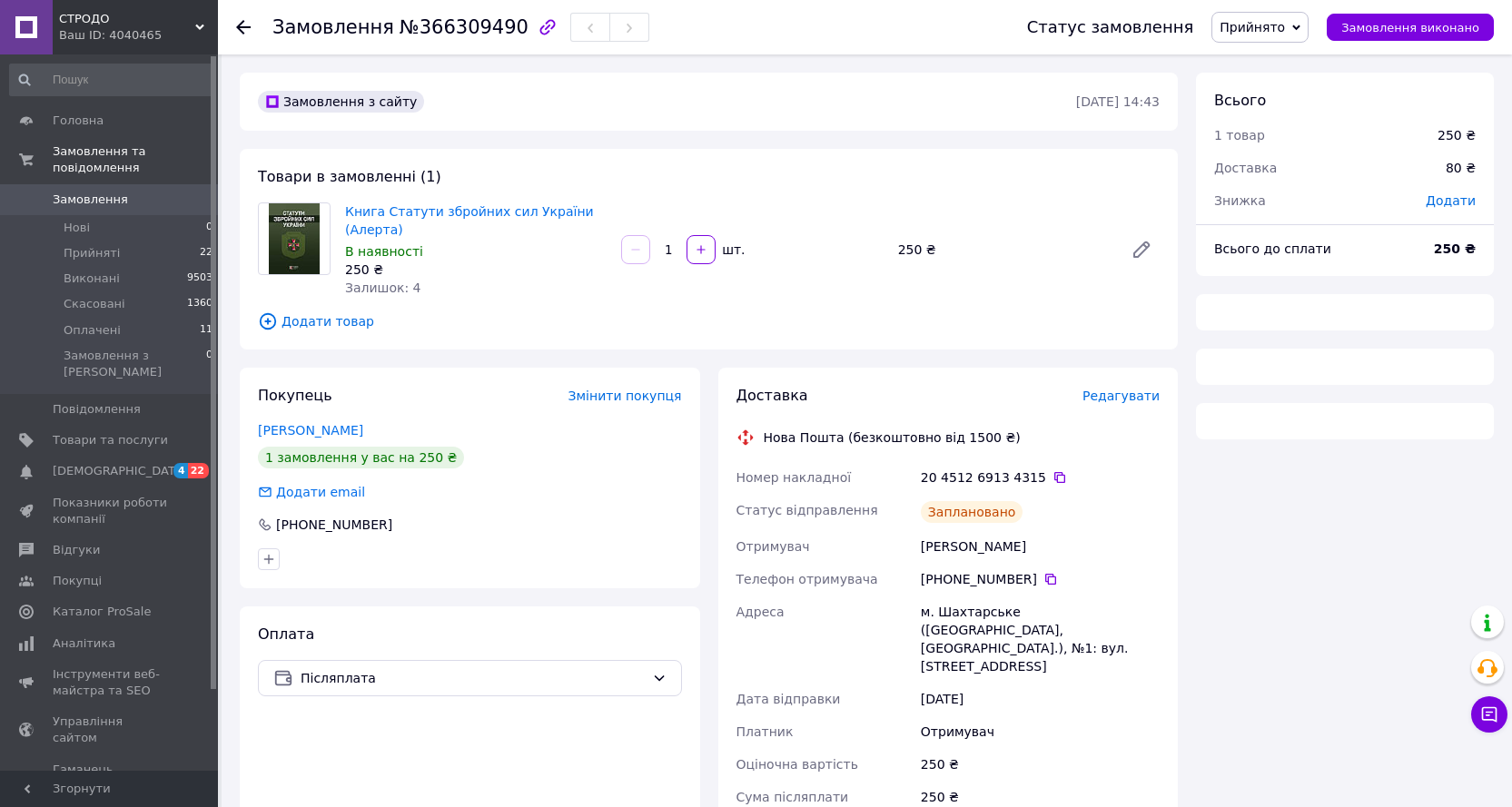
click at [237, 25] on icon at bounding box center [243, 27] width 15 height 15
